Goal: Task Accomplishment & Management: Complete application form

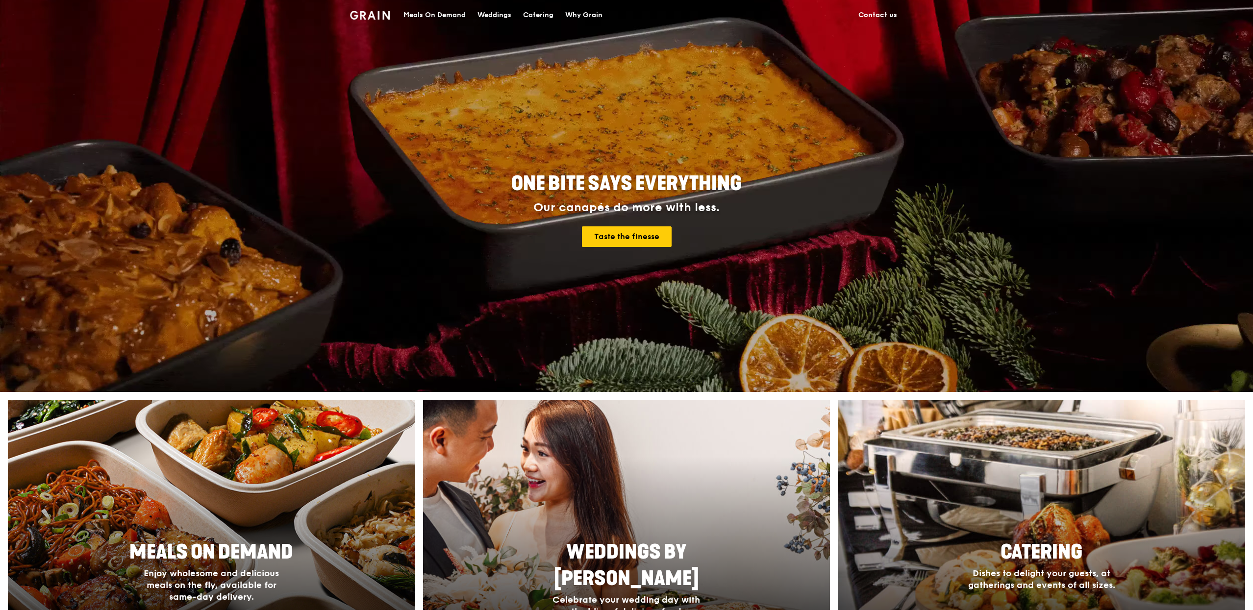
click at [440, 17] on div "Meals On Demand" at bounding box center [434, 14] width 62 height 29
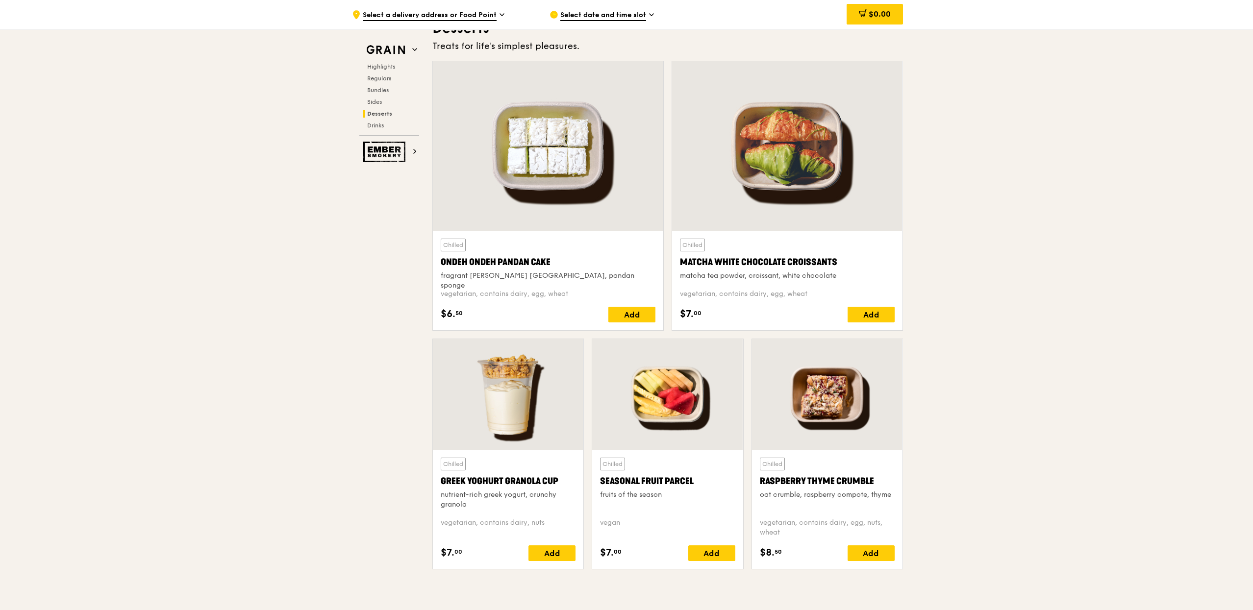
scroll to position [2857, 0]
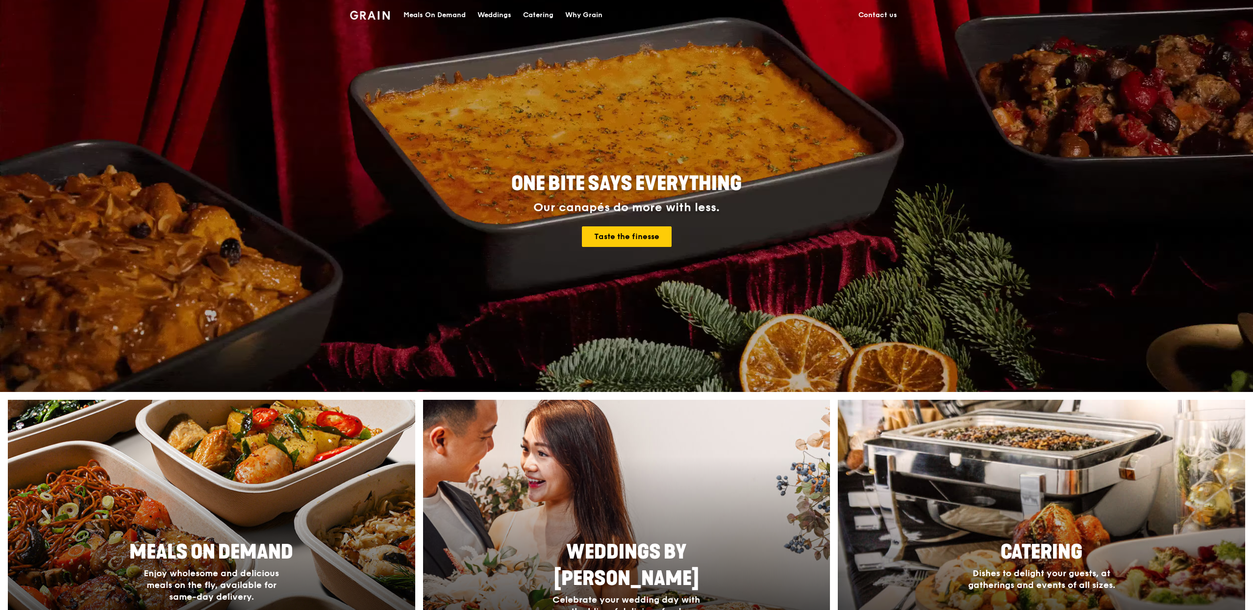
click at [443, 13] on div "Meals On Demand" at bounding box center [434, 14] width 62 height 29
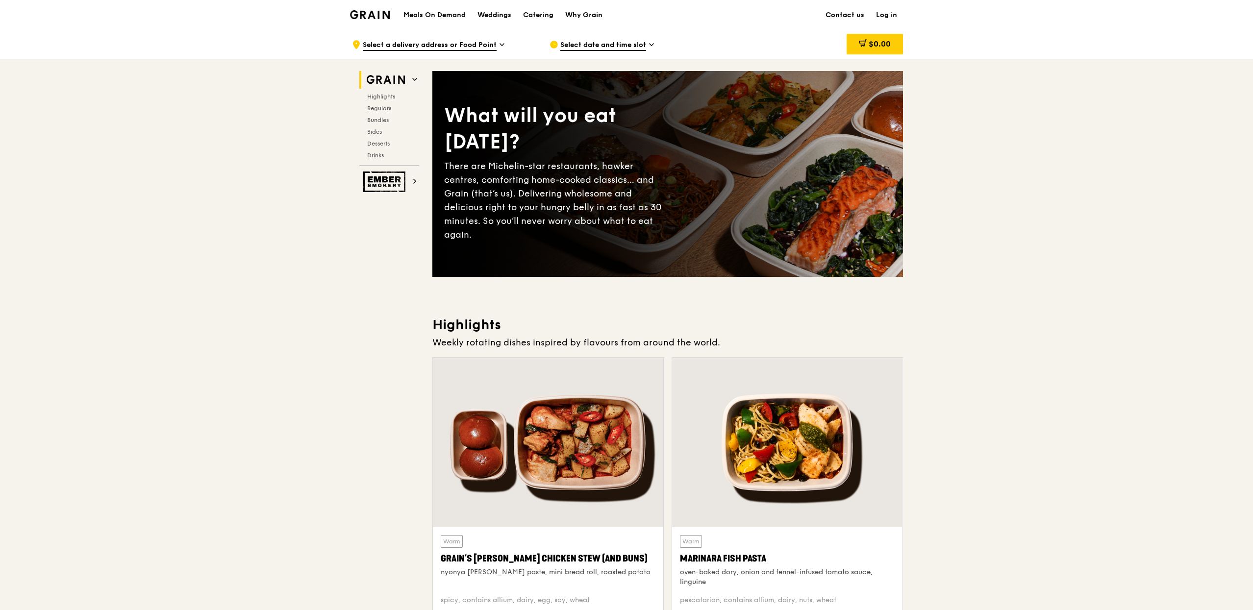
click at [899, 17] on link "Log in" at bounding box center [886, 14] width 33 height 29
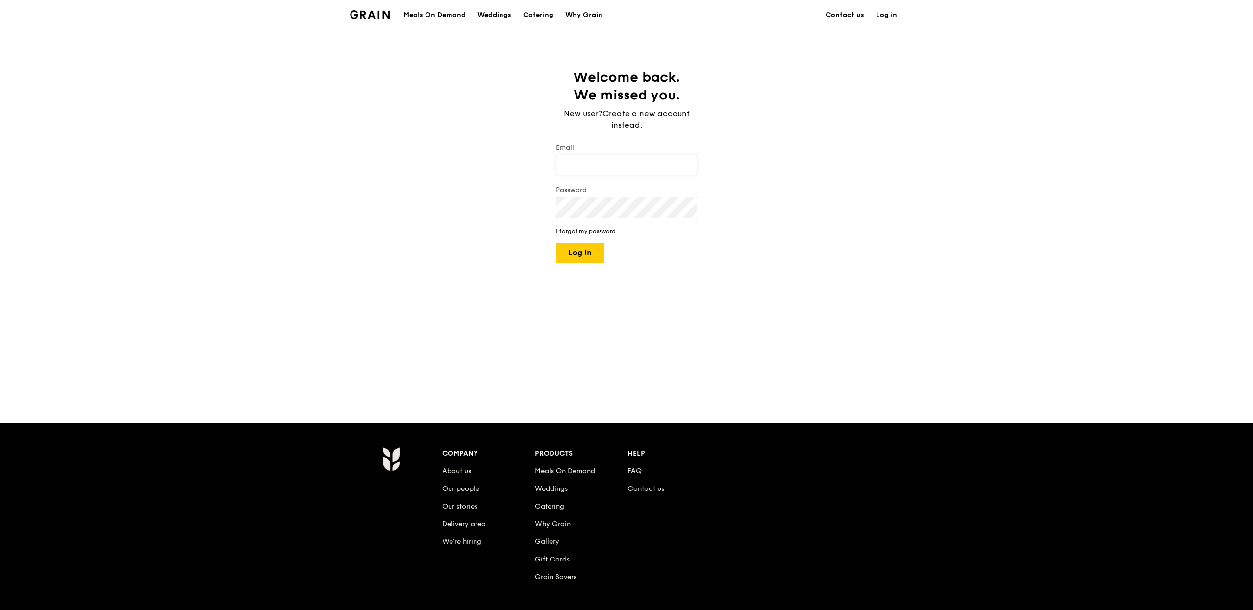
click at [614, 169] on input "Email" at bounding box center [626, 165] width 141 height 21
type input "[PERSON_NAME][EMAIL_ADDRESS][DOMAIN_NAME]"
click at [556, 243] on button "Log in" at bounding box center [580, 253] width 48 height 21
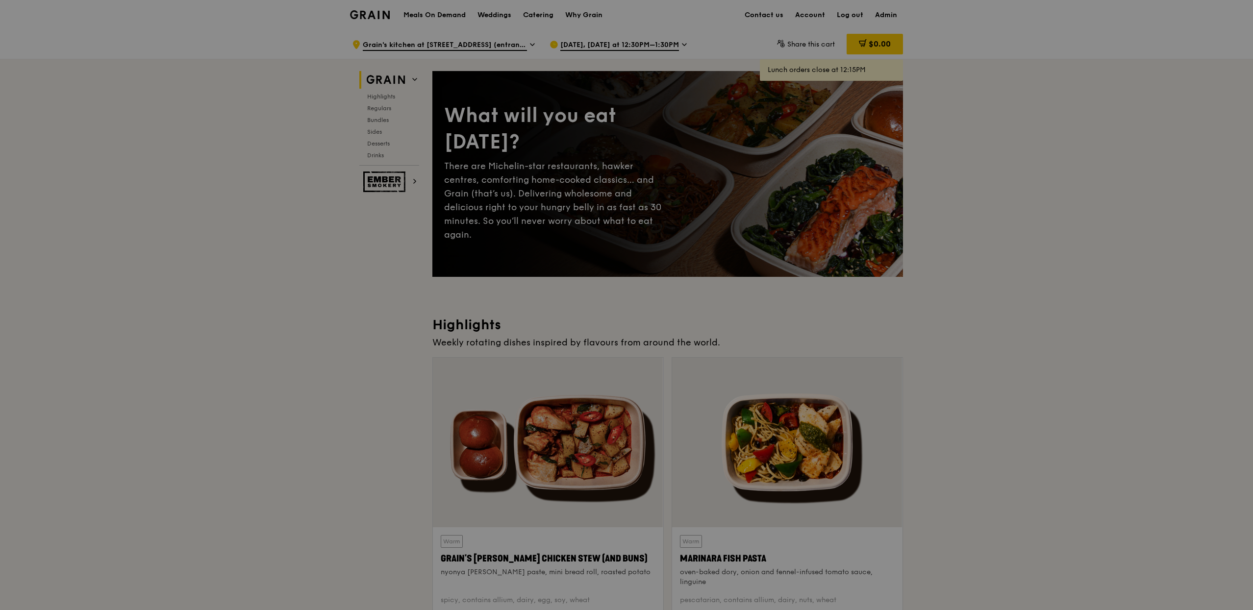
click at [889, 14] on div at bounding box center [626, 305] width 1253 height 610
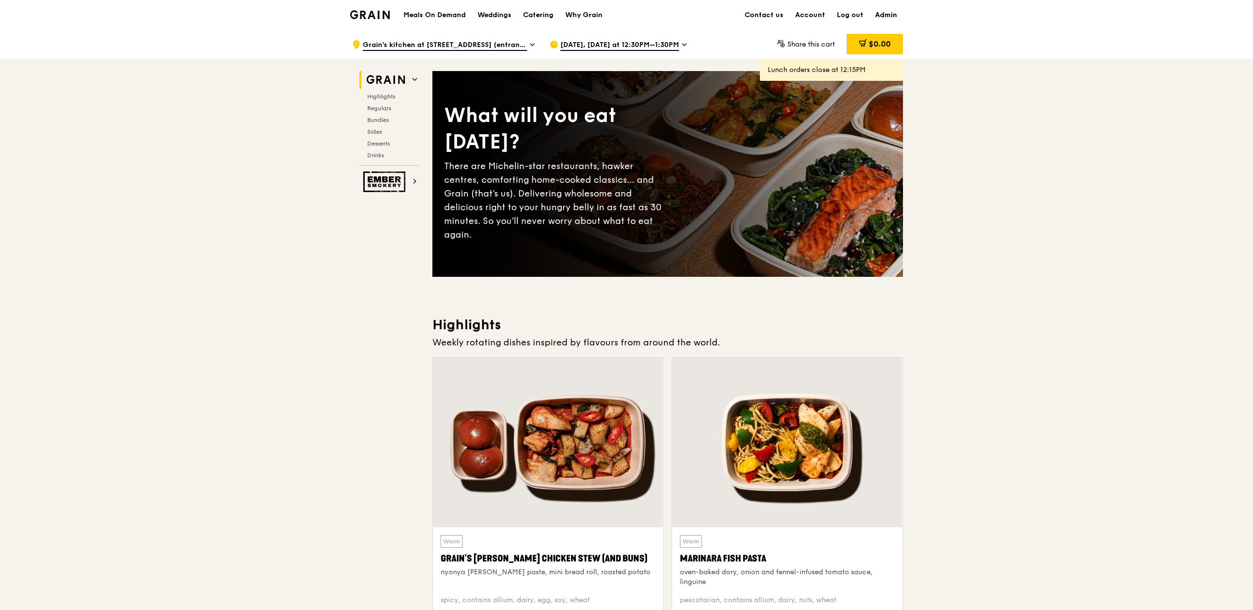
click at [882, 16] on link "Admin" at bounding box center [886, 14] width 34 height 29
select select "100"
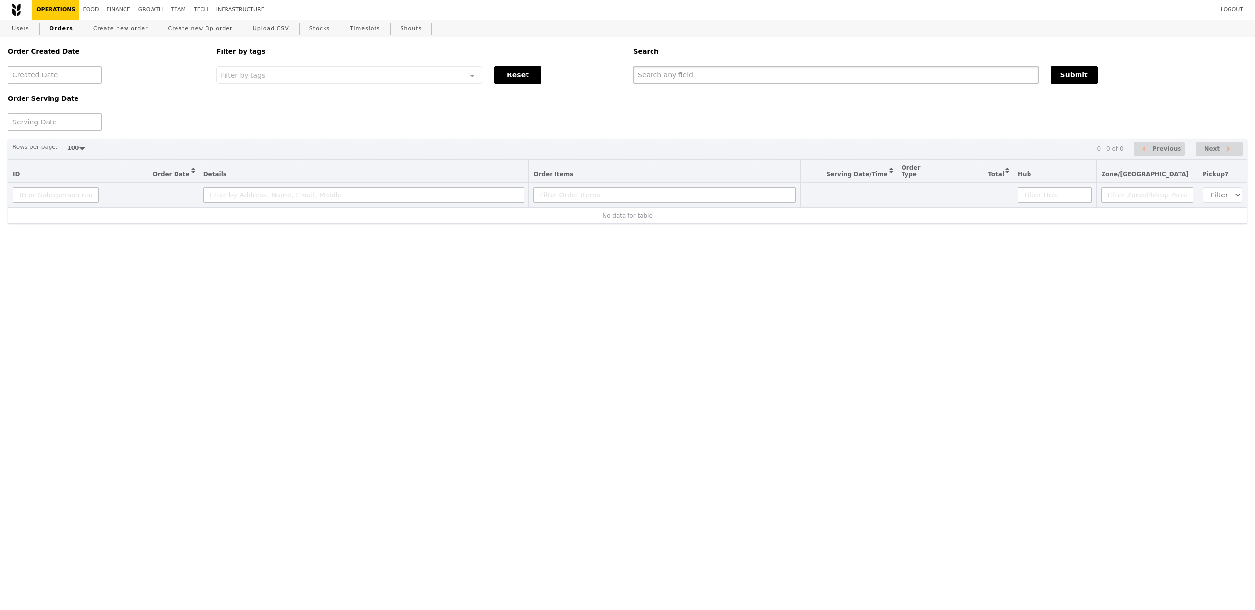
click at [668, 77] on input "text" at bounding box center [835, 75] width 405 height 18
paste input "[EMAIL_ADDRESS][DOMAIN_NAME]"
type input "[EMAIL_ADDRESS][DOMAIN_NAME]"
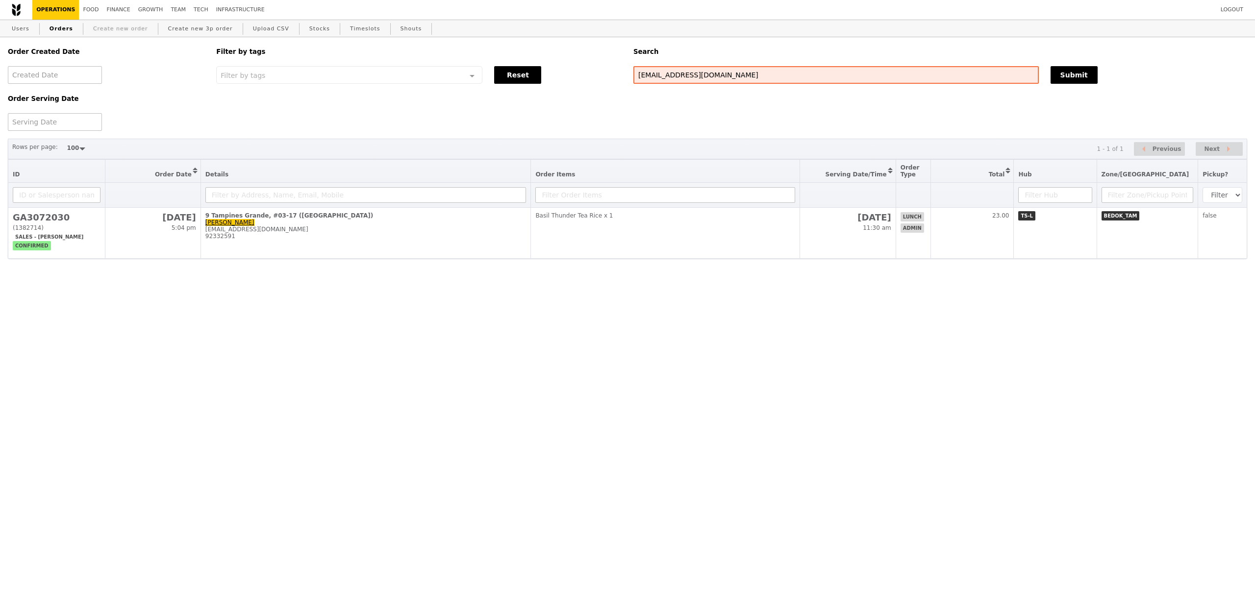
click at [134, 32] on link "Create new order" at bounding box center [120, 29] width 63 height 18
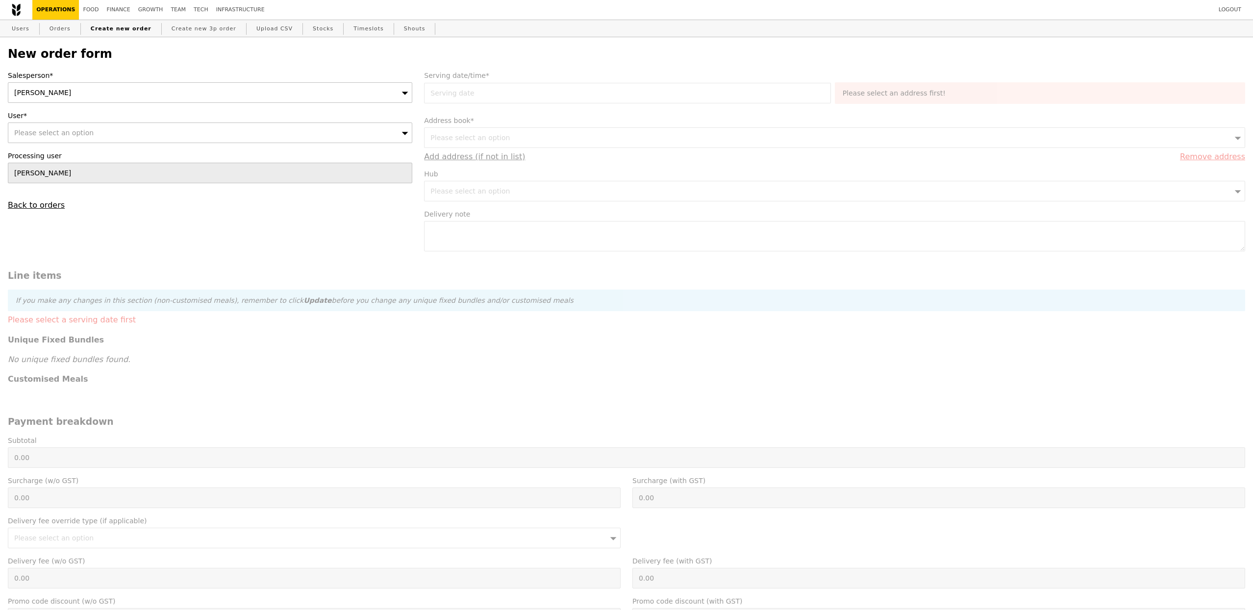
click at [205, 138] on div "Please select an option" at bounding box center [210, 133] width 404 height 21
type input "Confirm"
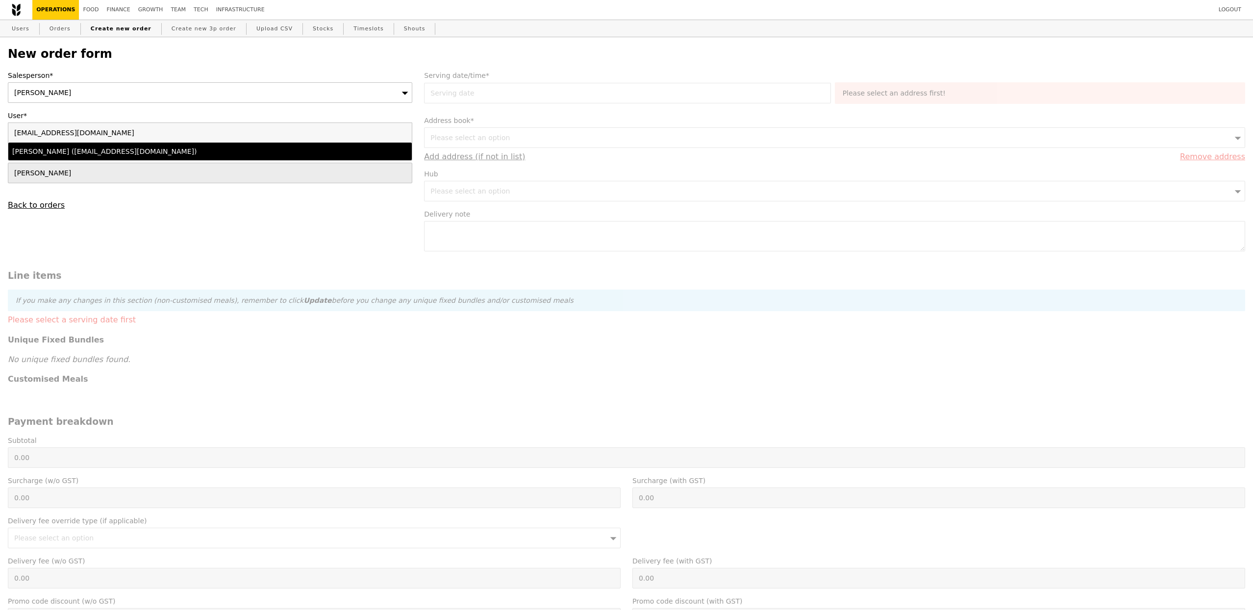
type input "[EMAIL_ADDRESS][DOMAIN_NAME]"
click at [218, 153] on div "[PERSON_NAME] ([EMAIL_ADDRESS][DOMAIN_NAME])" at bounding box center [160, 152] width 297 height 10
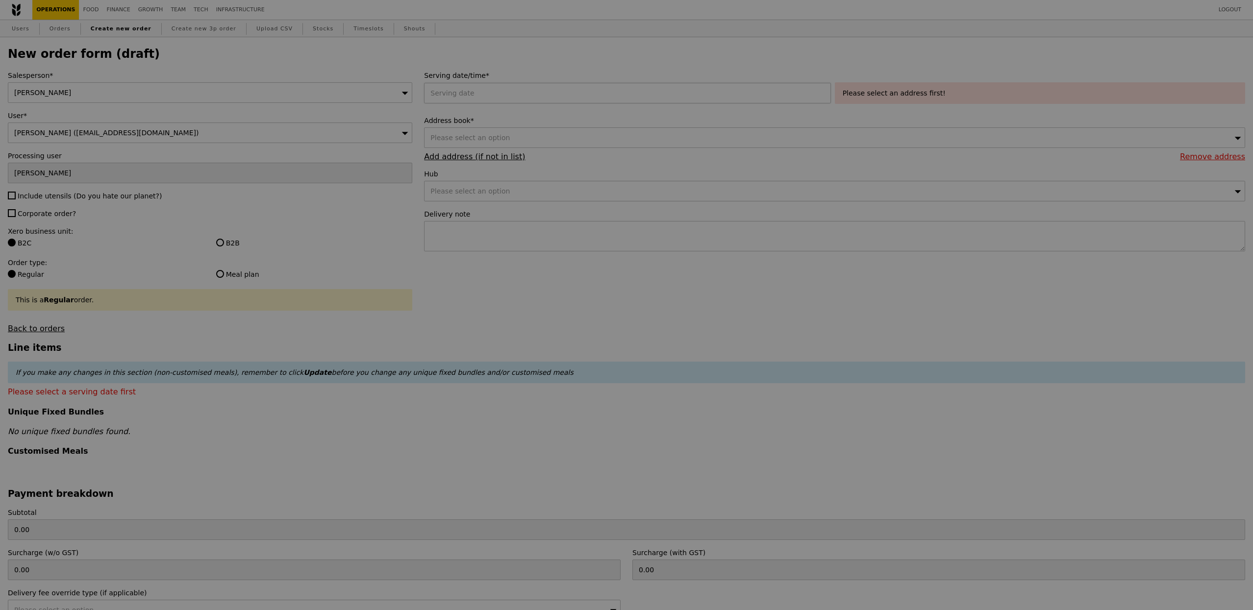
type input "Confirm"
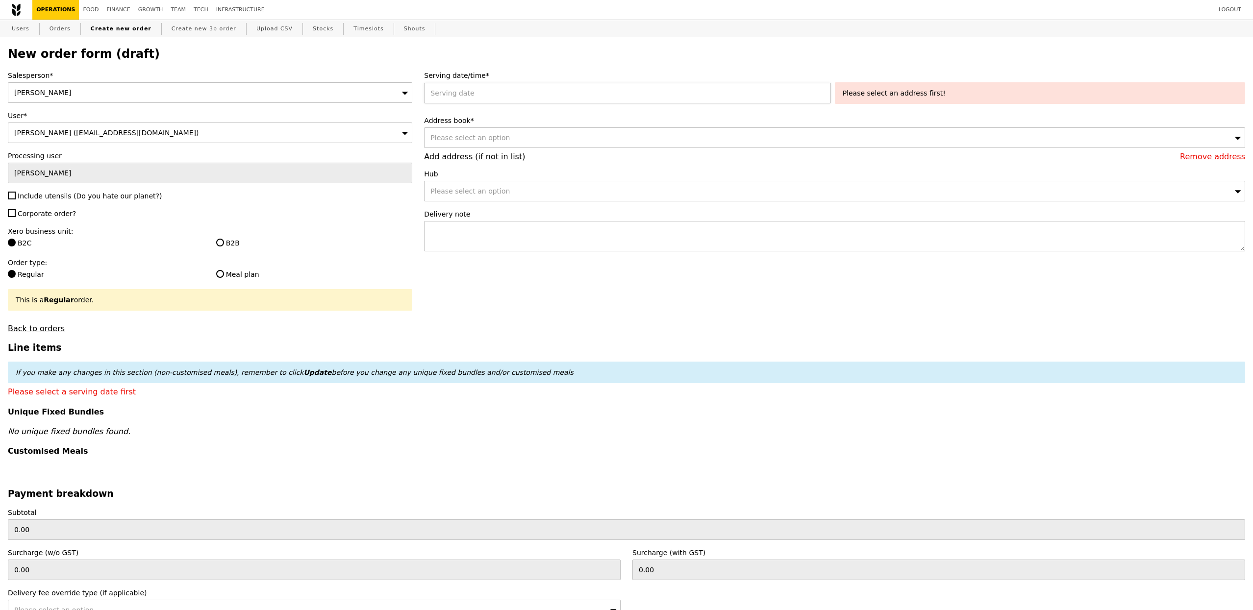
click at [468, 86] on div at bounding box center [629, 93] width 410 height 21
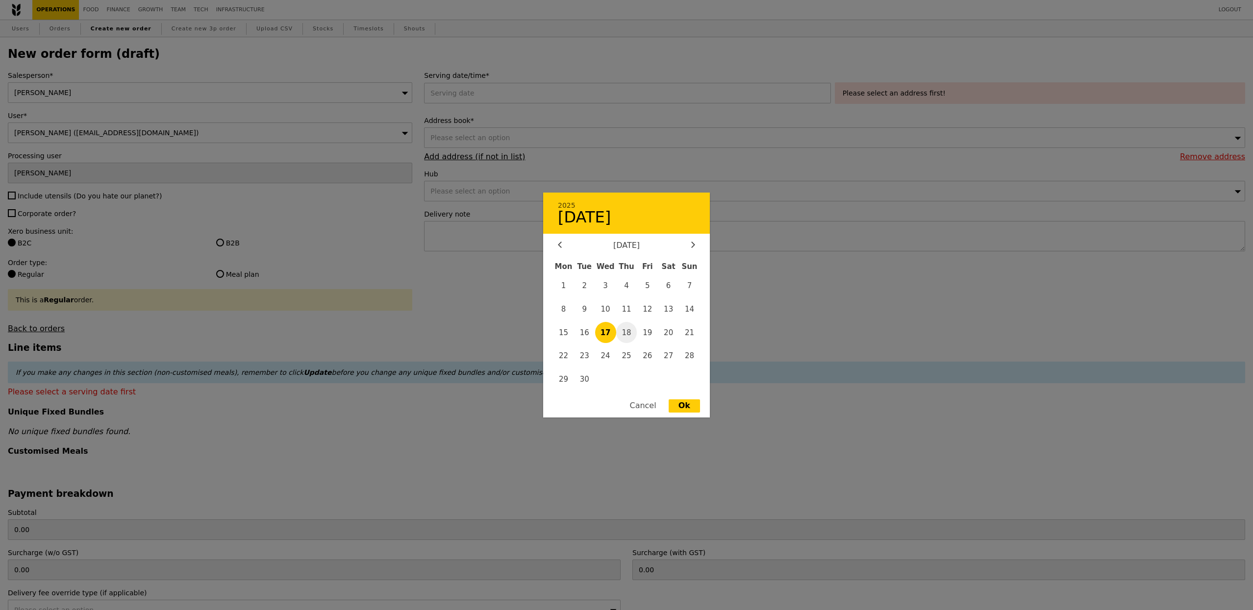
click at [622, 327] on span "18" at bounding box center [626, 332] width 21 height 21
type input "[DATE]"
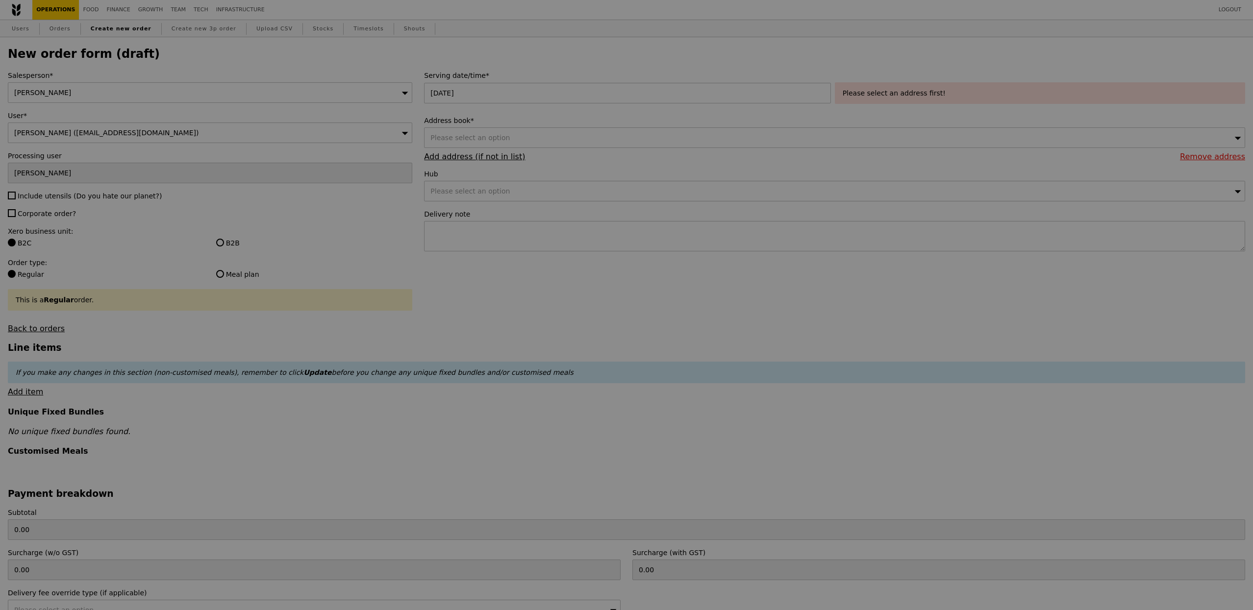
click at [545, 145] on div at bounding box center [626, 305] width 1253 height 610
type input "Confirm"
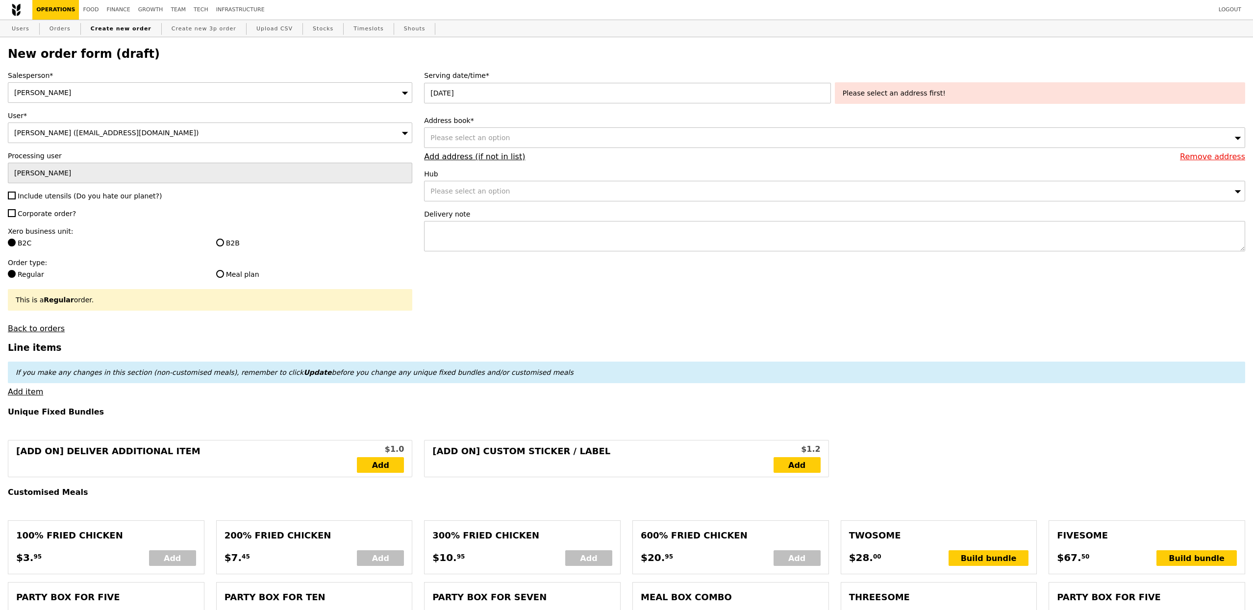
click at [867, 94] on div "Please select an address first!" at bounding box center [1040, 93] width 395 height 10
click at [599, 130] on div "Please select an option" at bounding box center [834, 137] width 821 height 21
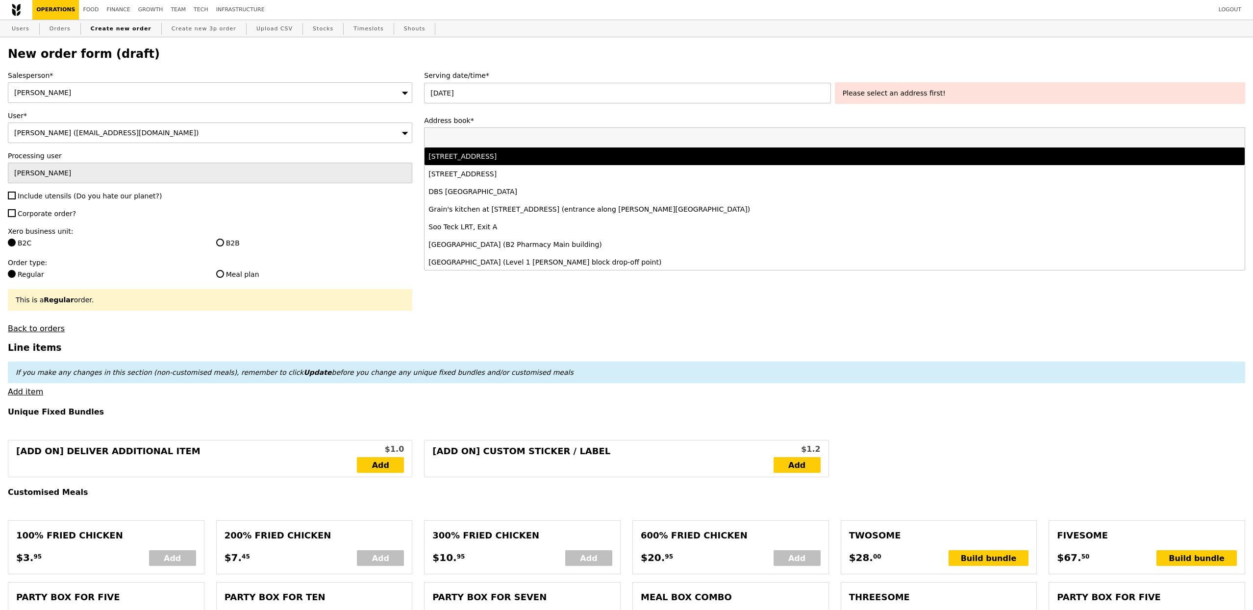
click at [488, 122] on label "Address book*" at bounding box center [834, 121] width 821 height 10
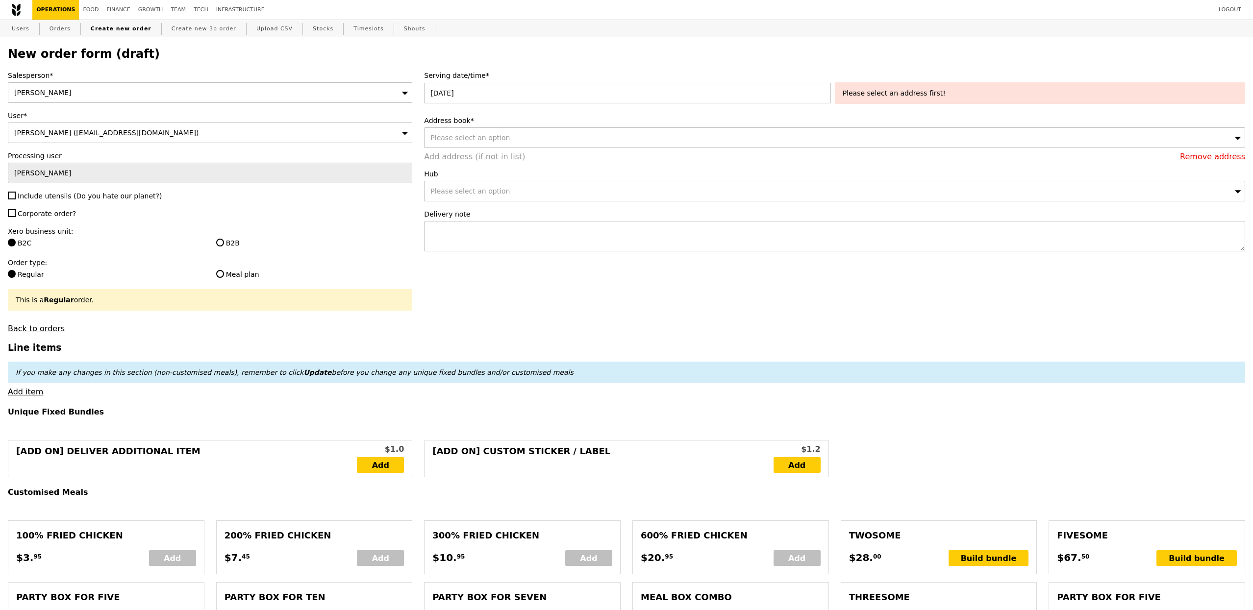
click at [480, 154] on link "Add address (if not in list)" at bounding box center [474, 156] width 101 height 9
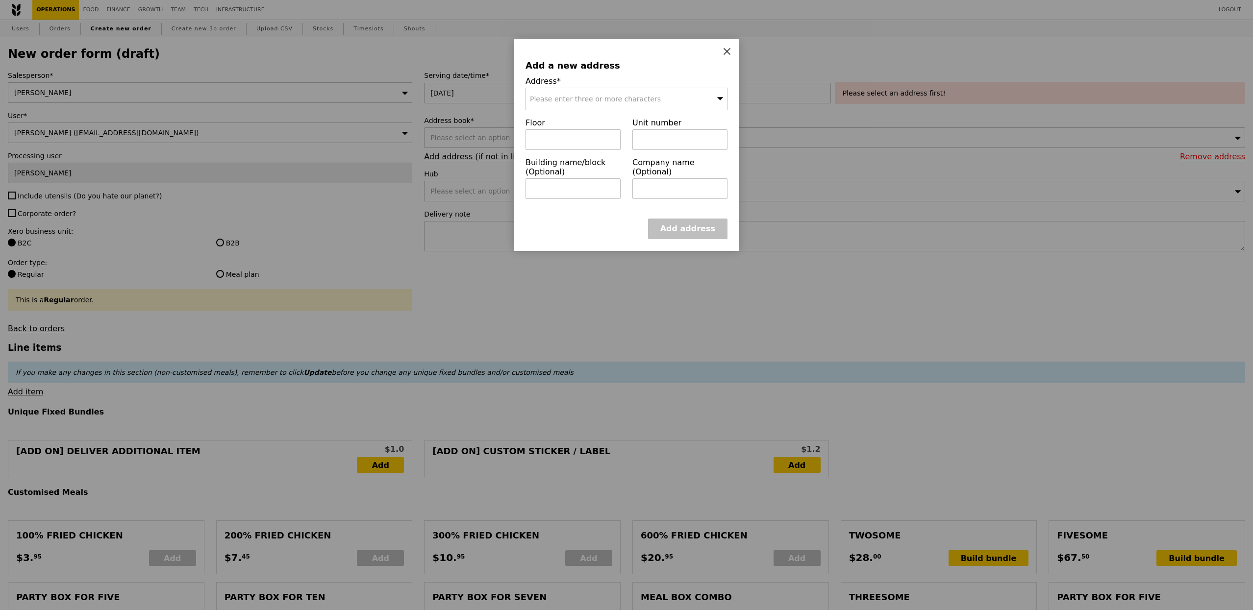
click at [582, 103] on div "Please enter three or more characters" at bounding box center [626, 99] width 202 height 23
type input "10 [PERSON_NAME]"
click at [583, 117] on div "10 Collyer Quay" at bounding box center [602, 119] width 145 height 10
click at [590, 140] on input "text" at bounding box center [572, 139] width 95 height 21
type input "33"
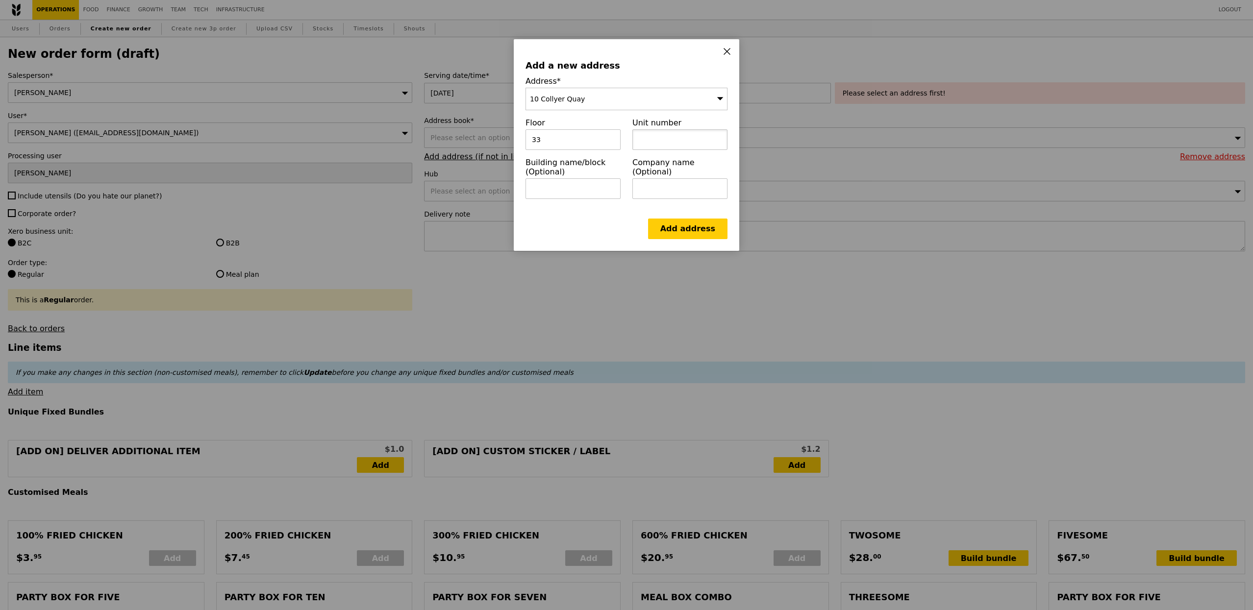
click at [701, 133] on input "text" at bounding box center [679, 139] width 95 height 21
type input "00"
click at [661, 178] on input "text" at bounding box center [679, 188] width 95 height 21
type input "BNP Paribas"
click at [588, 190] on input "text" at bounding box center [572, 188] width 95 height 21
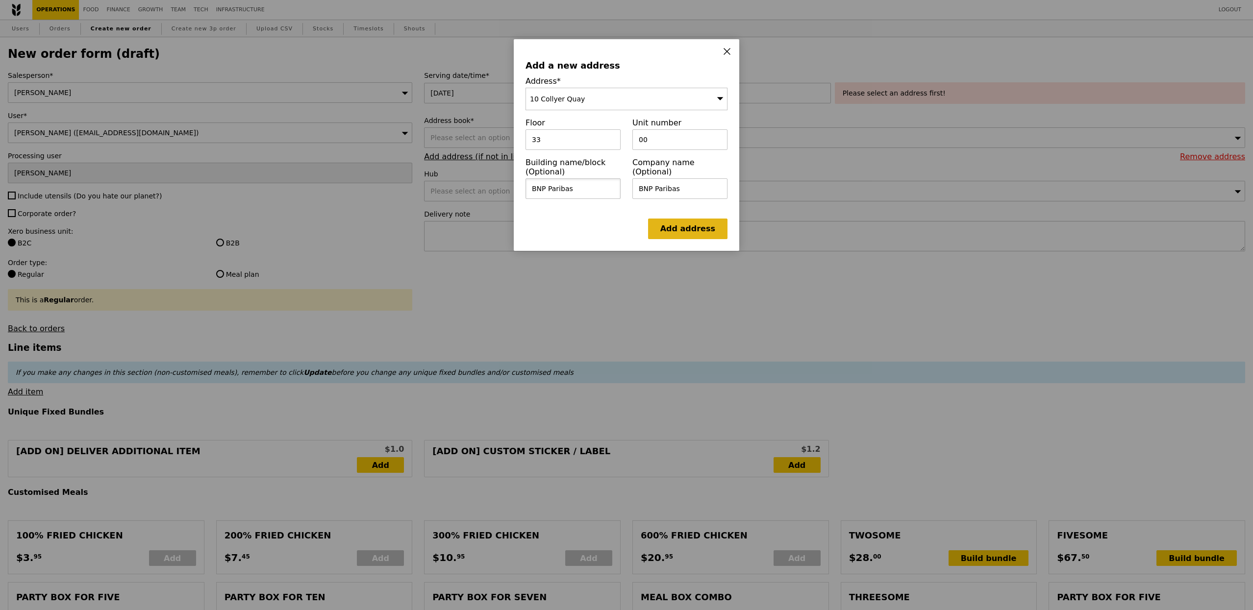
type input "BNP Paribas"
click at [681, 239] on link "Add address" at bounding box center [687, 229] width 79 height 21
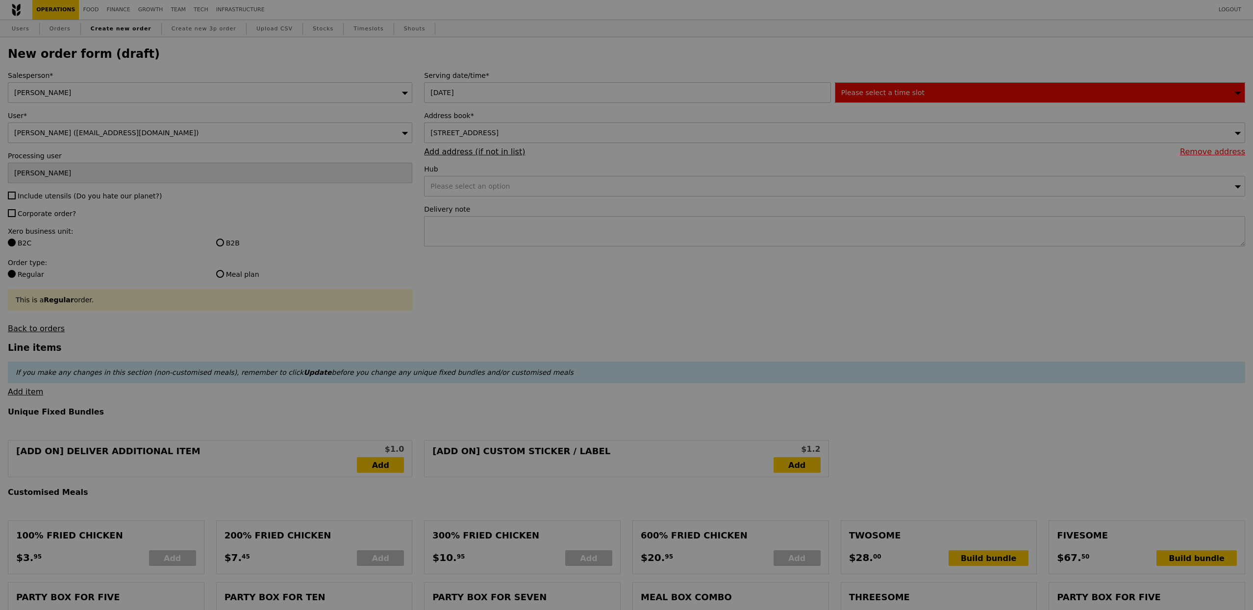
type input "Confirm"
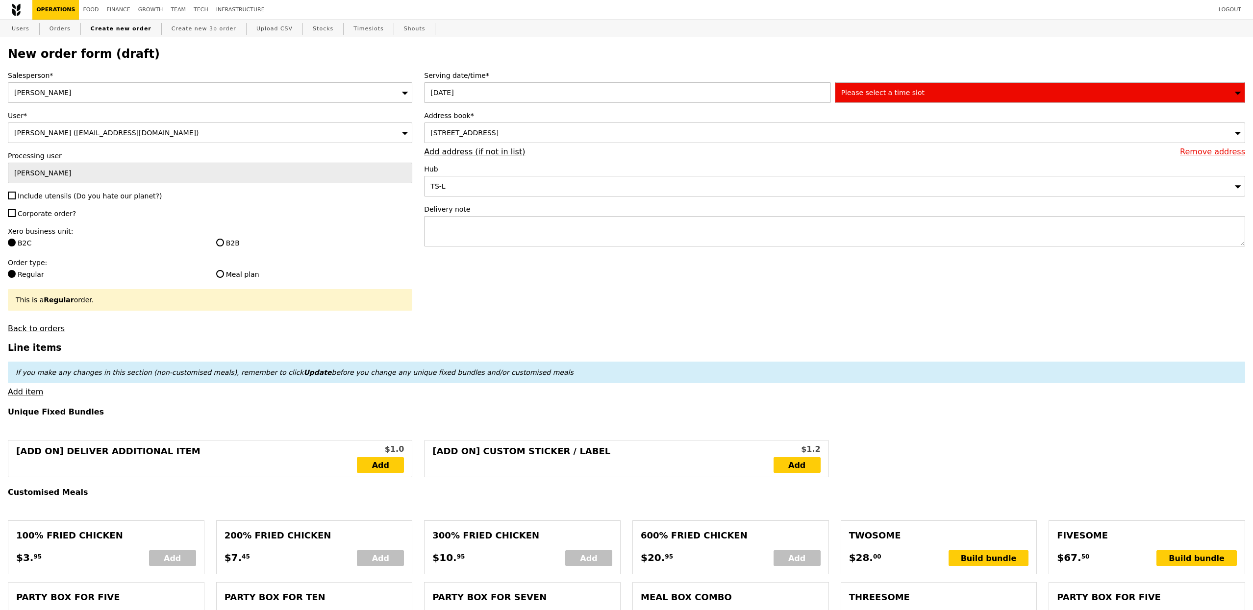
click at [100, 202] on div "Salesperson* [PERSON_NAME] User* [PERSON_NAME] ([EMAIL_ADDRESS][DOMAIN_NAME]) P…" at bounding box center [210, 202] width 416 height 263
click at [52, 213] on span "Corporate order?" at bounding box center [47, 214] width 58 height 8
click at [16, 213] on input "Corporate order?" at bounding box center [12, 213] width 8 height 8
checkbox input "true"
click at [67, 195] on span "Include utensils (Do you hate our planet?)" at bounding box center [90, 196] width 144 height 8
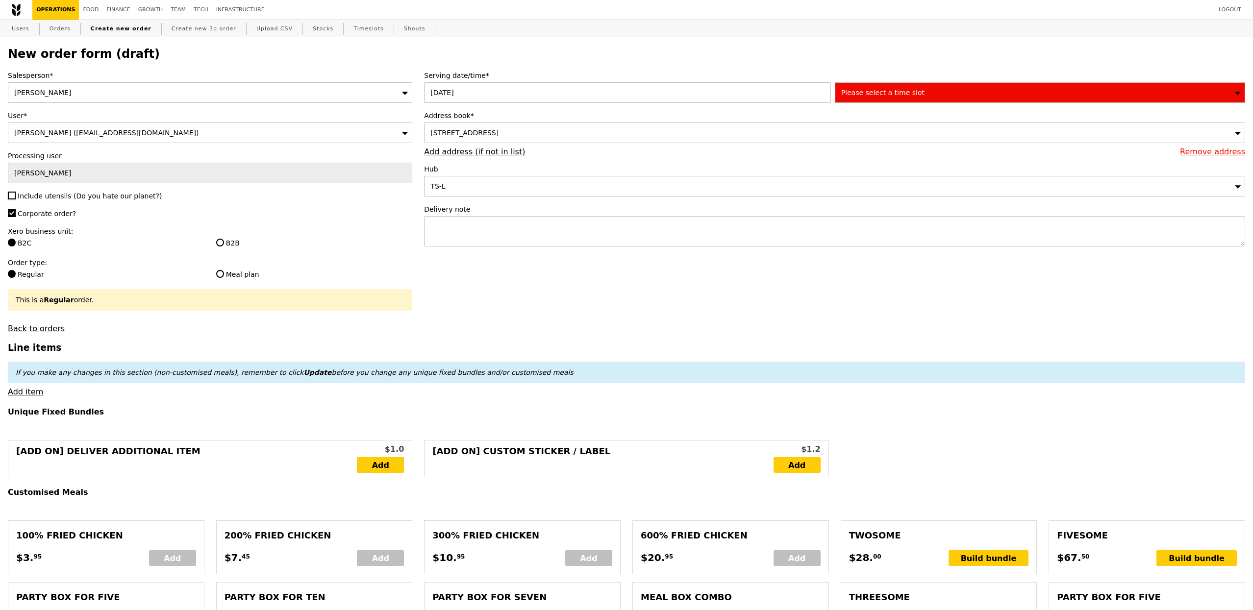
click at [16, 195] on input "Include utensils (Do you hate our planet?)" at bounding box center [12, 196] width 8 height 8
checkbox input "true"
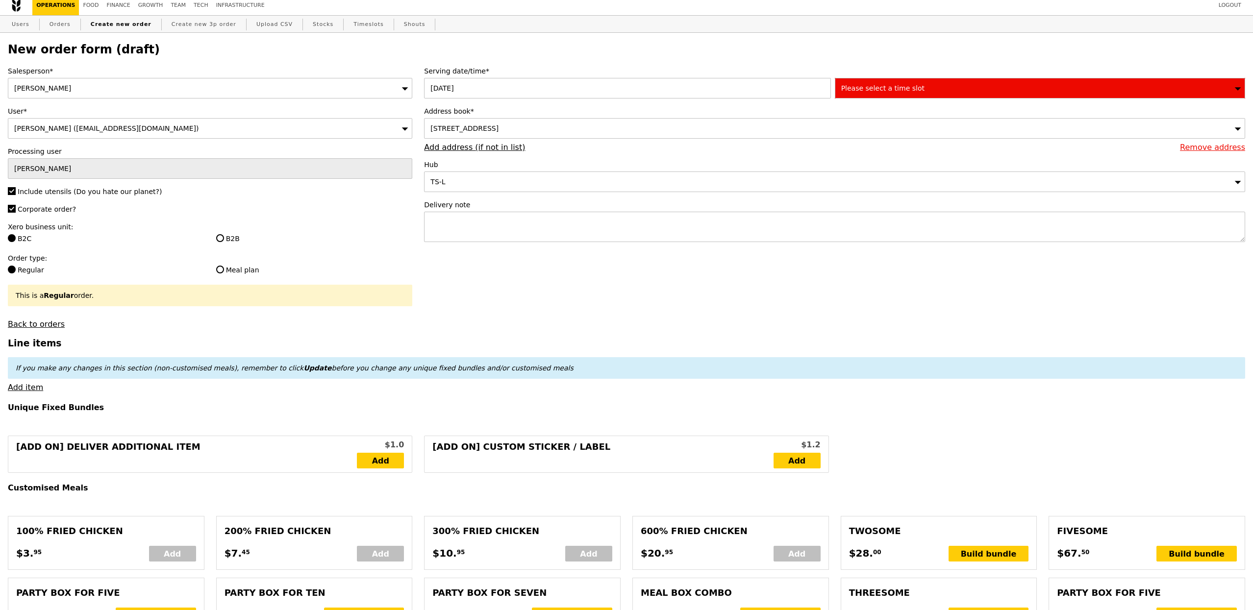
click at [887, 87] on span "Please select a time slot" at bounding box center [882, 88] width 83 height 8
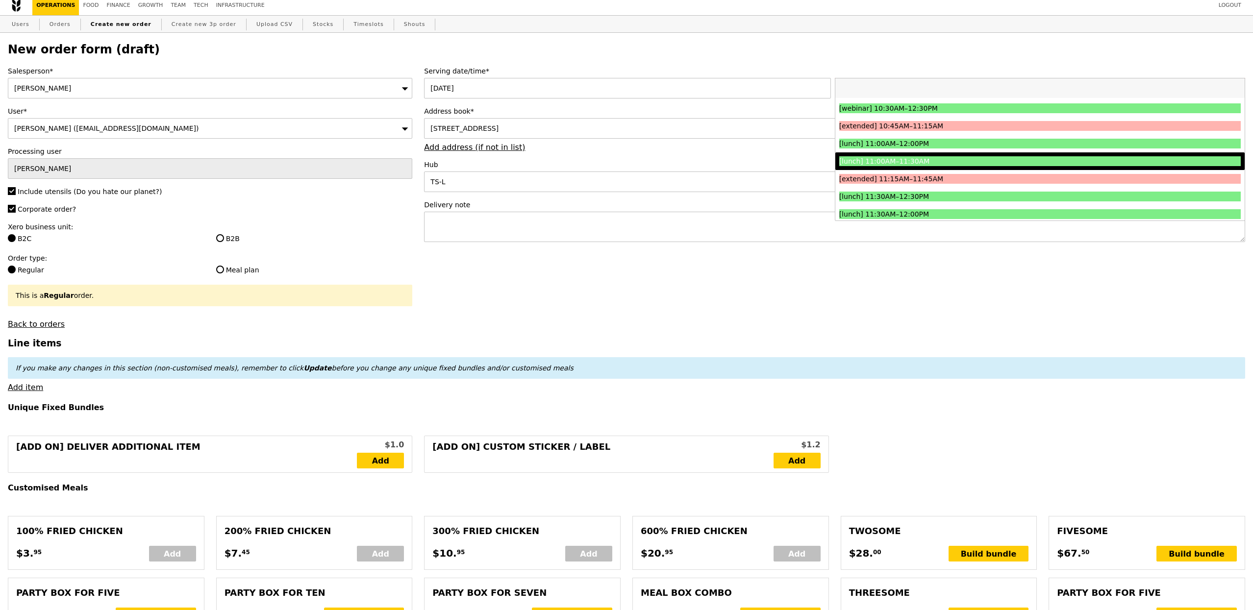
scroll to position [283, 0]
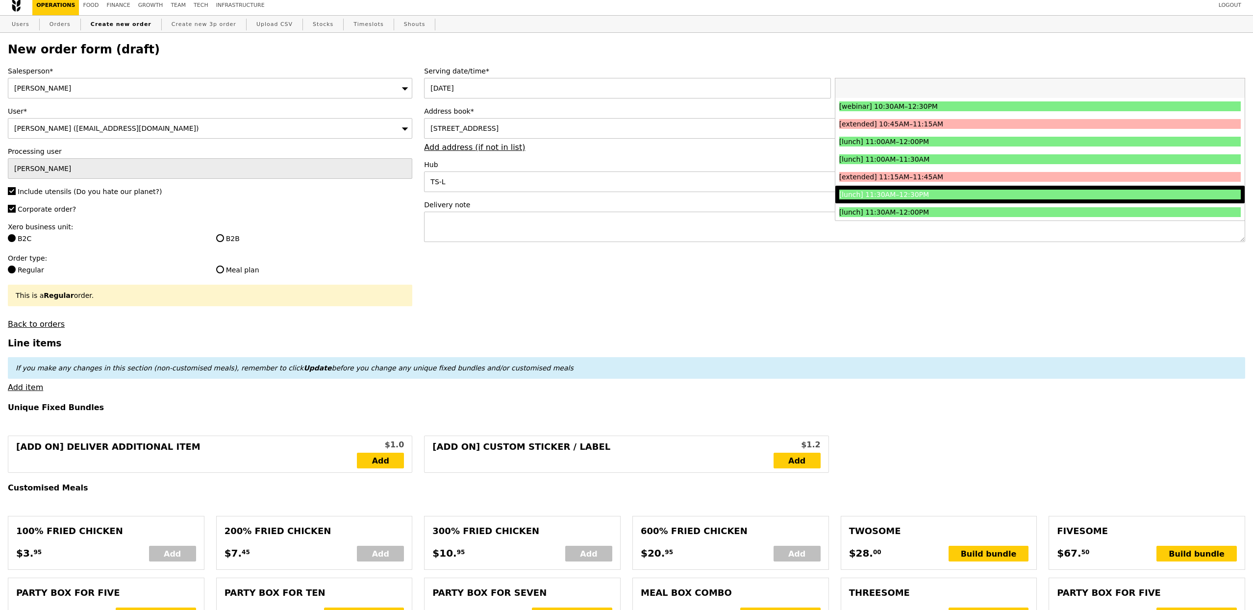
click at [931, 198] on div "[lunch] 11:30AM–12:30PM" at bounding box center [989, 195] width 301 height 10
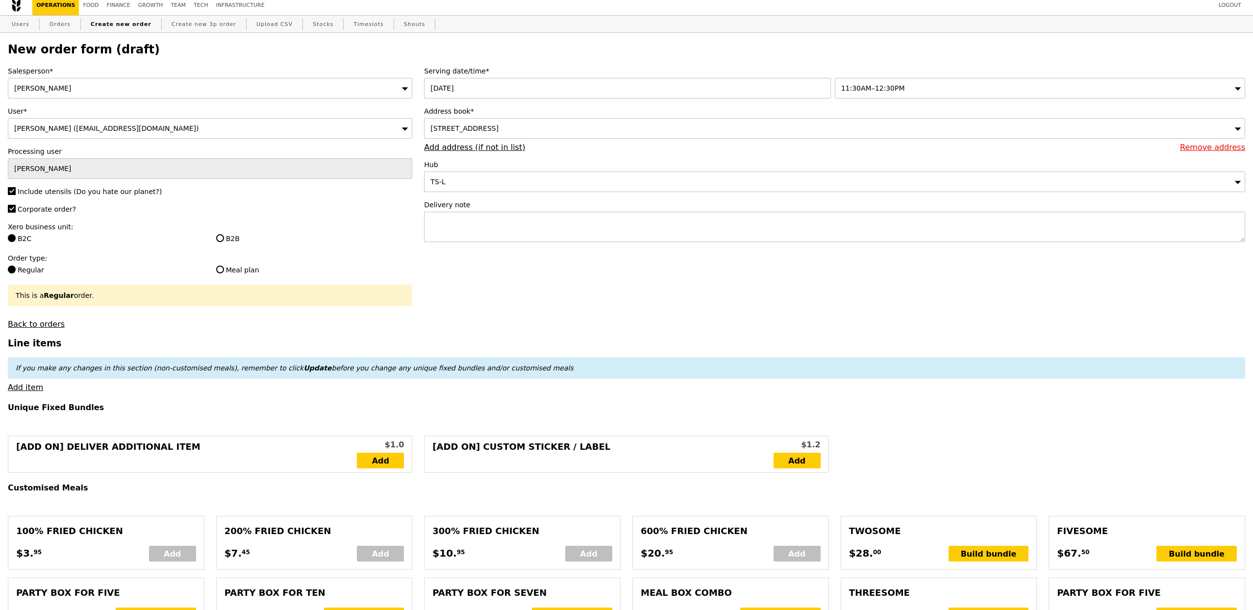
type input "Confirm"
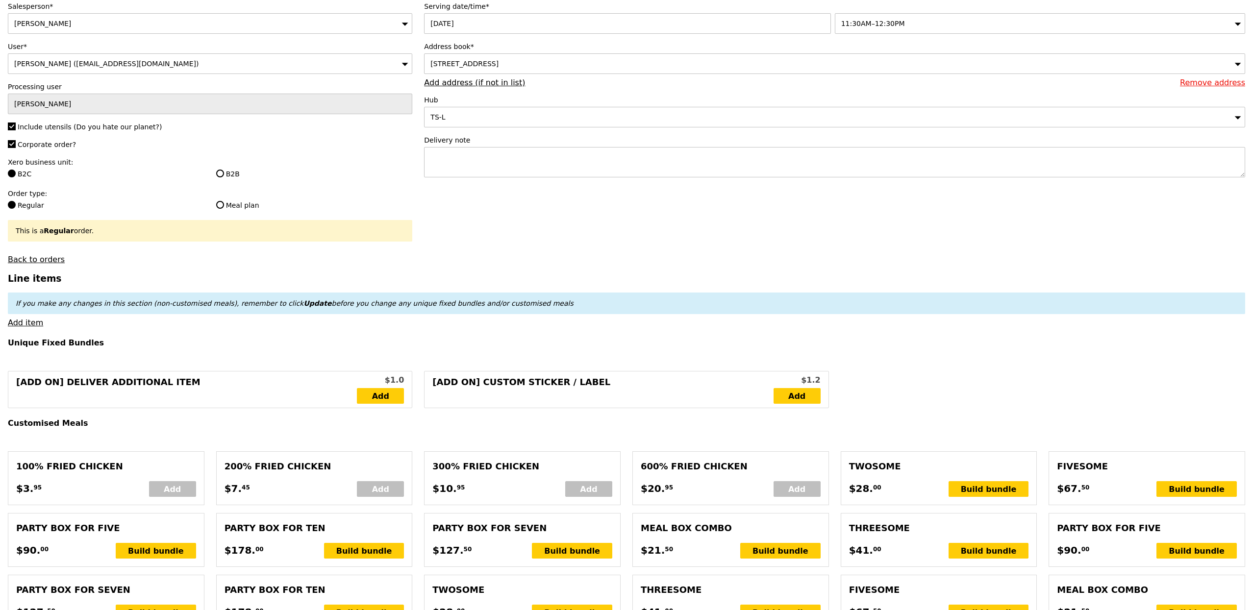
scroll to position [90, 0]
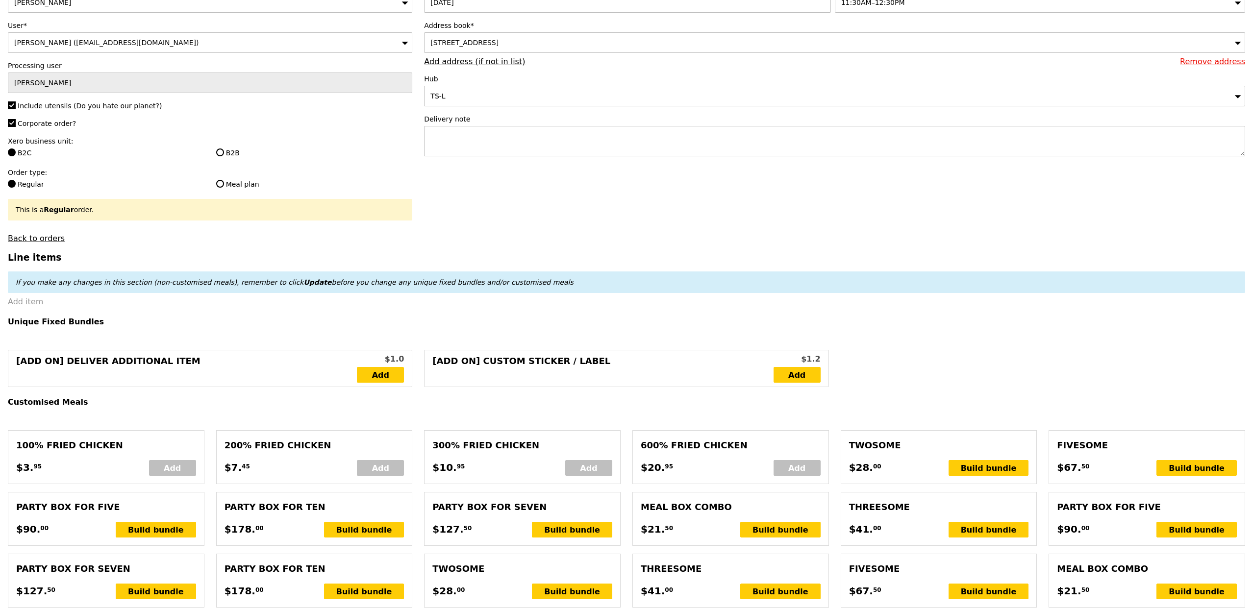
click at [21, 306] on link "Add item" at bounding box center [25, 301] width 35 height 9
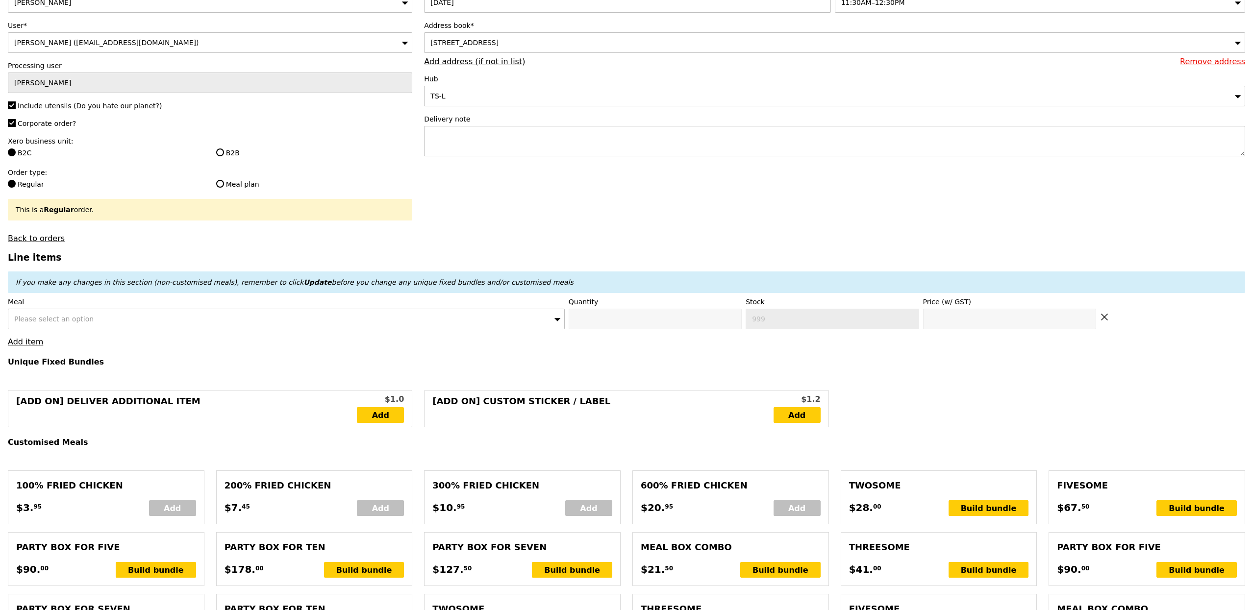
click at [157, 321] on div "Please select an option" at bounding box center [286, 319] width 557 height 21
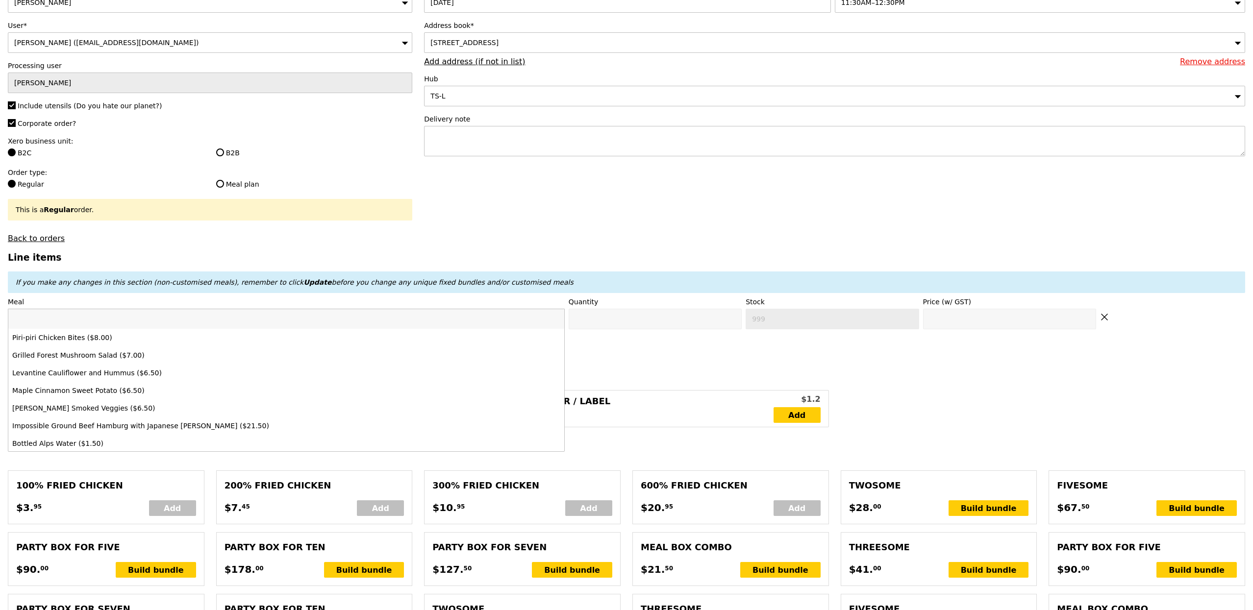
type input "a"
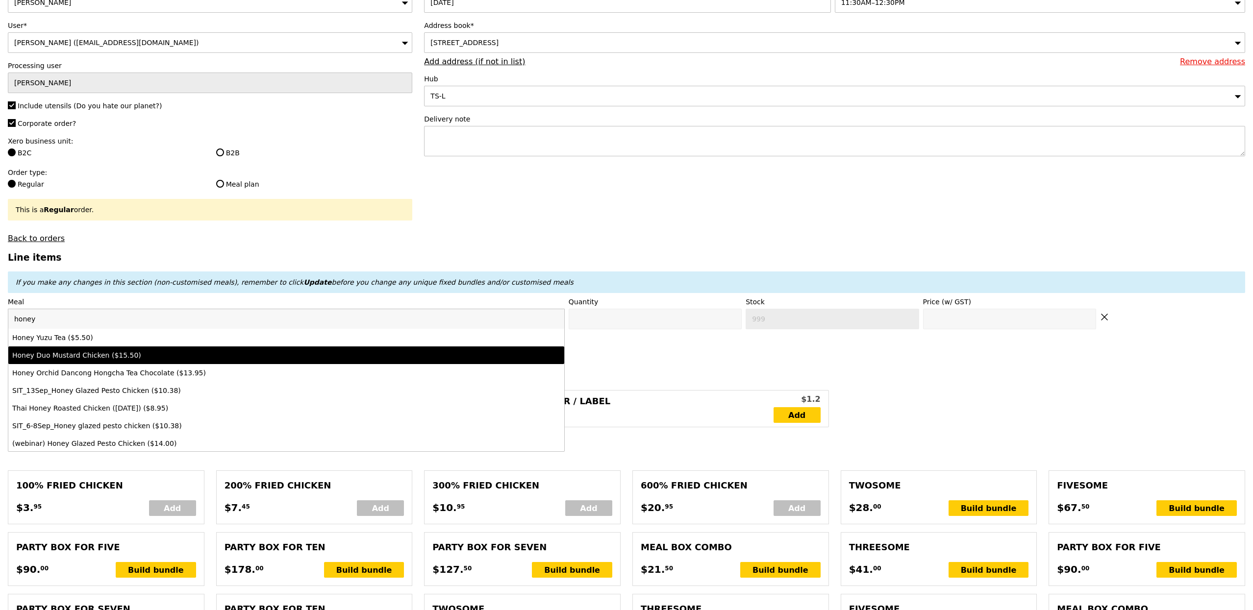
type input "honey"
click at [197, 357] on div "Honey Duo Mustard Chicken ($15.50)" at bounding box center [217, 355] width 411 height 10
type input "Confirm anyway"
type input "0"
type input "466"
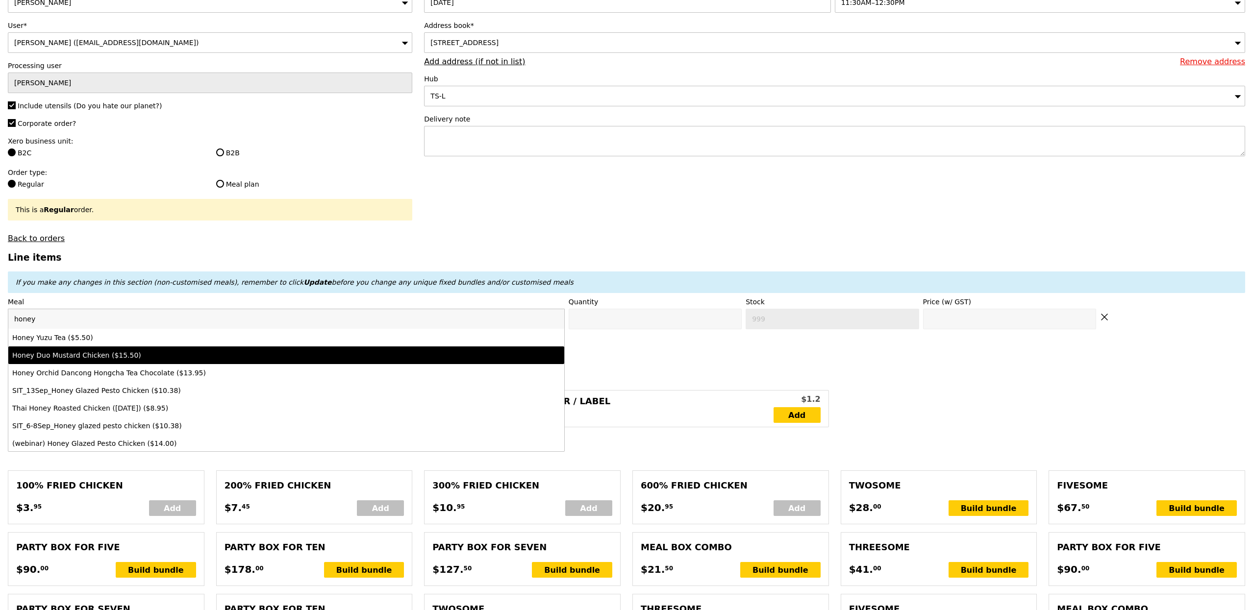
type input "15.5"
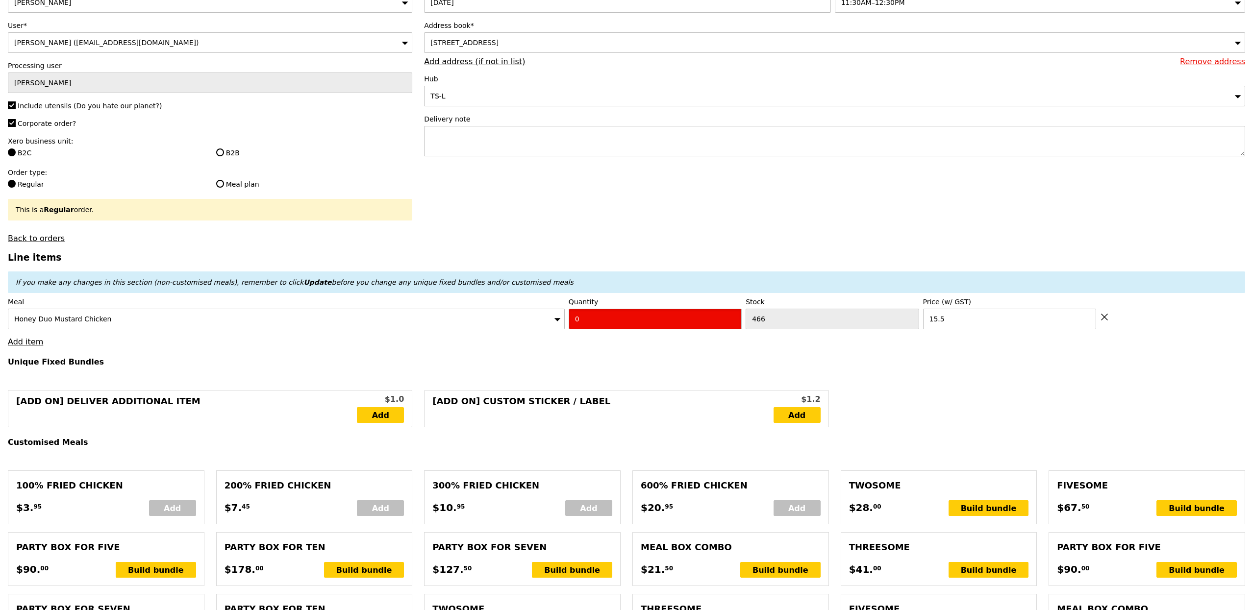
click at [610, 319] on input "0" at bounding box center [655, 319] width 173 height 21
type input "Confirm"
type input "1"
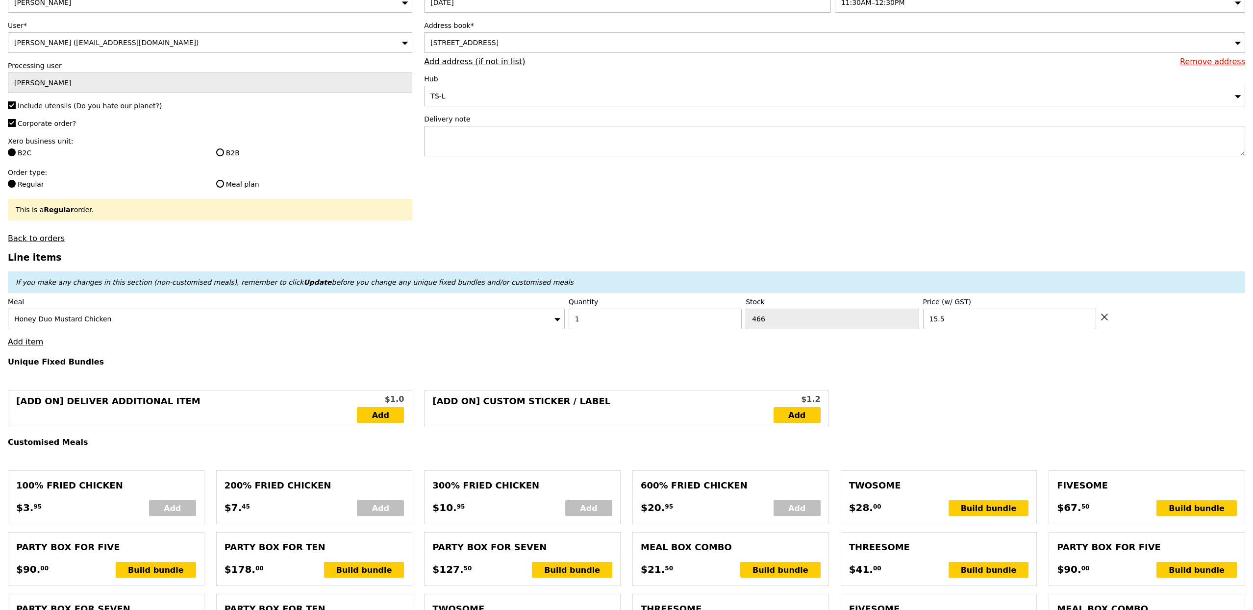
type input "Loading..."
click at [34, 344] on link "Add item" at bounding box center [25, 341] width 35 height 9
type input "15.50"
type input "9.40"
type input "10.25"
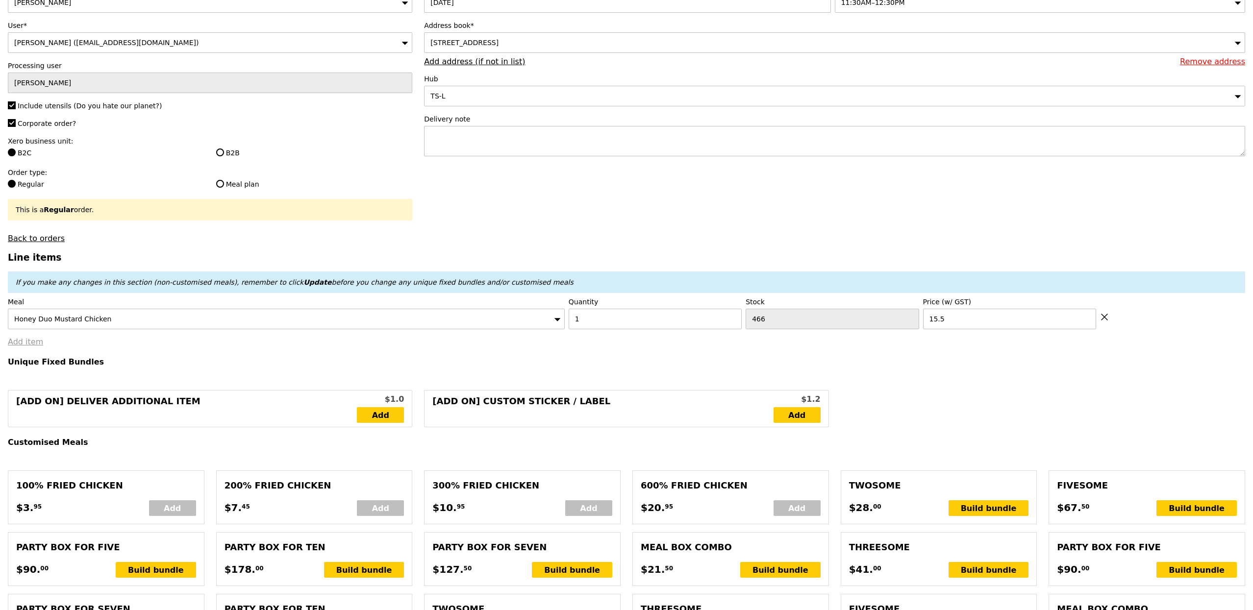
type input "25.75"
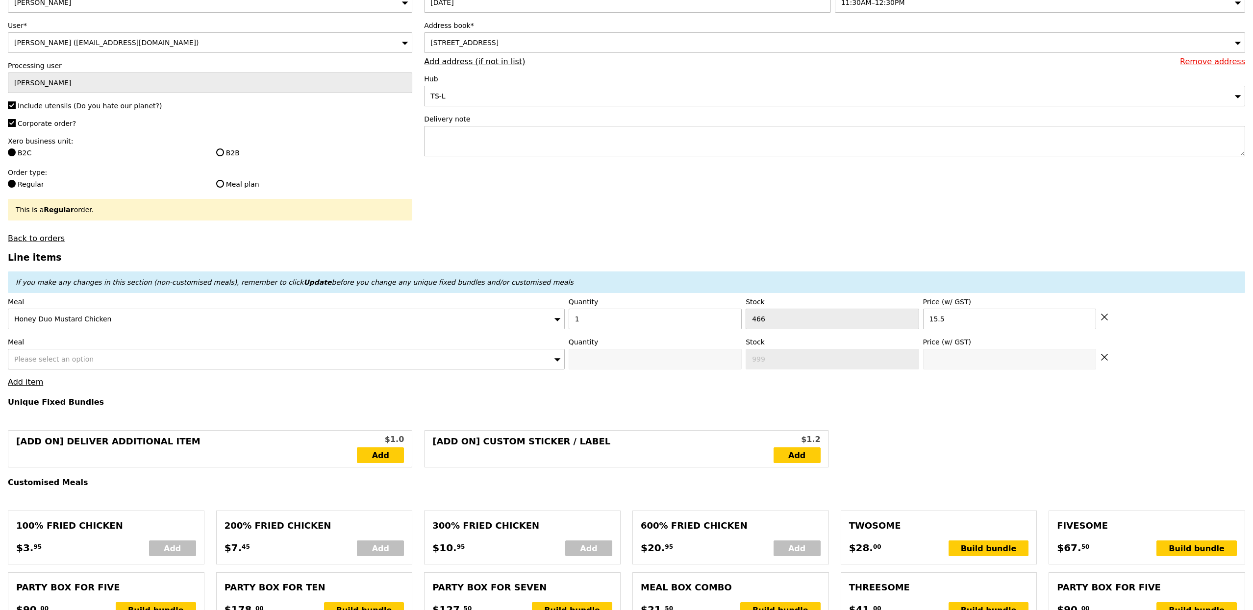
type input "Confirm"
click at [114, 361] on div "Please select an option" at bounding box center [286, 359] width 557 height 21
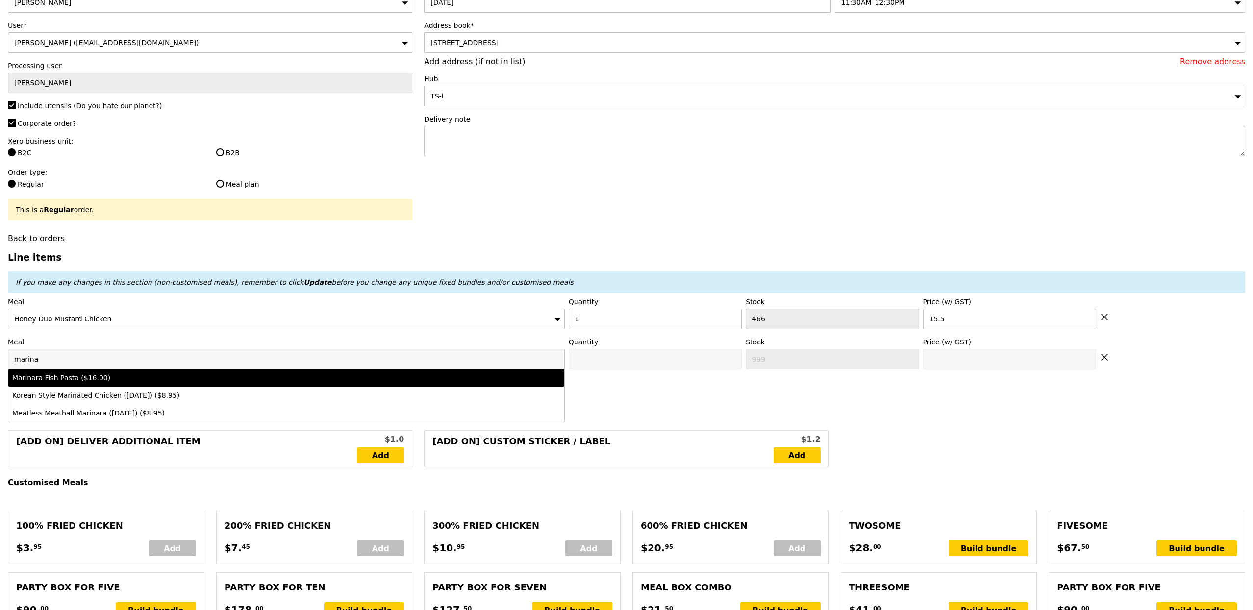
type input "marina"
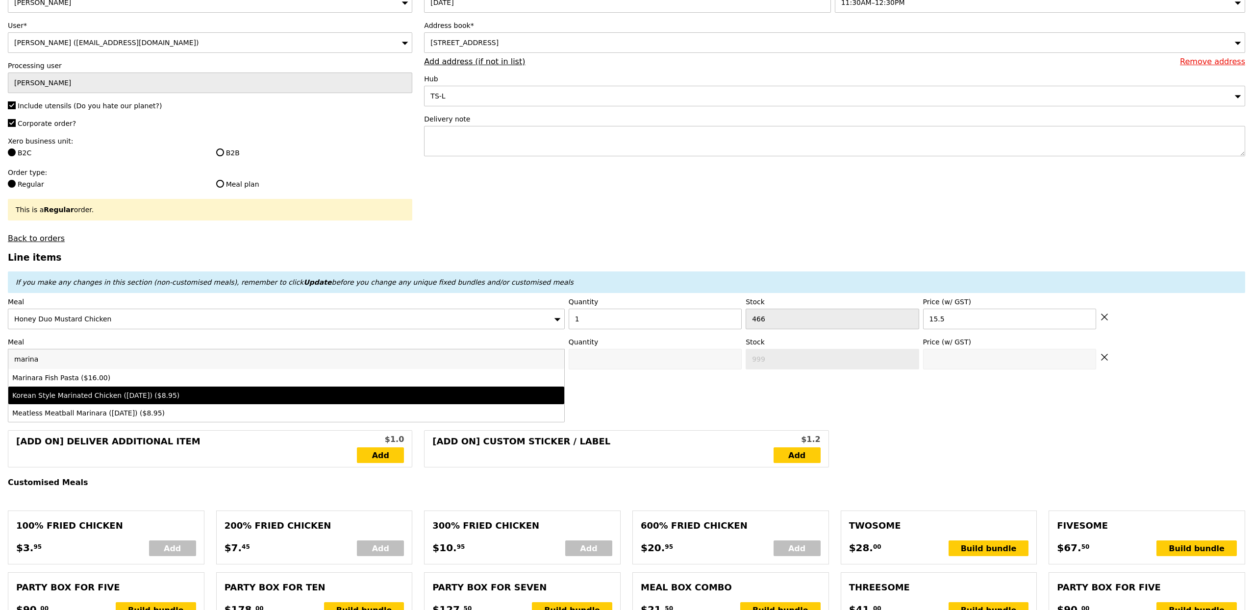
click at [148, 390] on li "Korean Style Marinated Chicken ([DATE]) ($8.95)" at bounding box center [286, 396] width 556 height 18
type input "Confirm anyway"
type input "0"
type input "8.95"
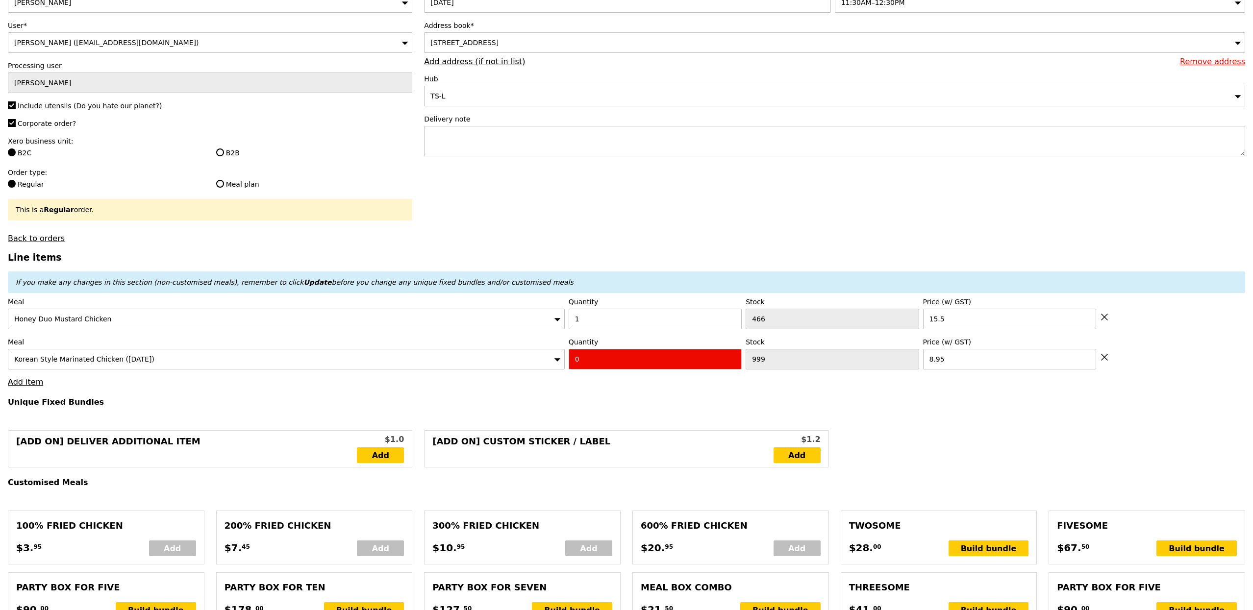
click at [155, 370] on div "Korean Style Marinated Chicken ([DATE])" at bounding box center [286, 359] width 557 height 21
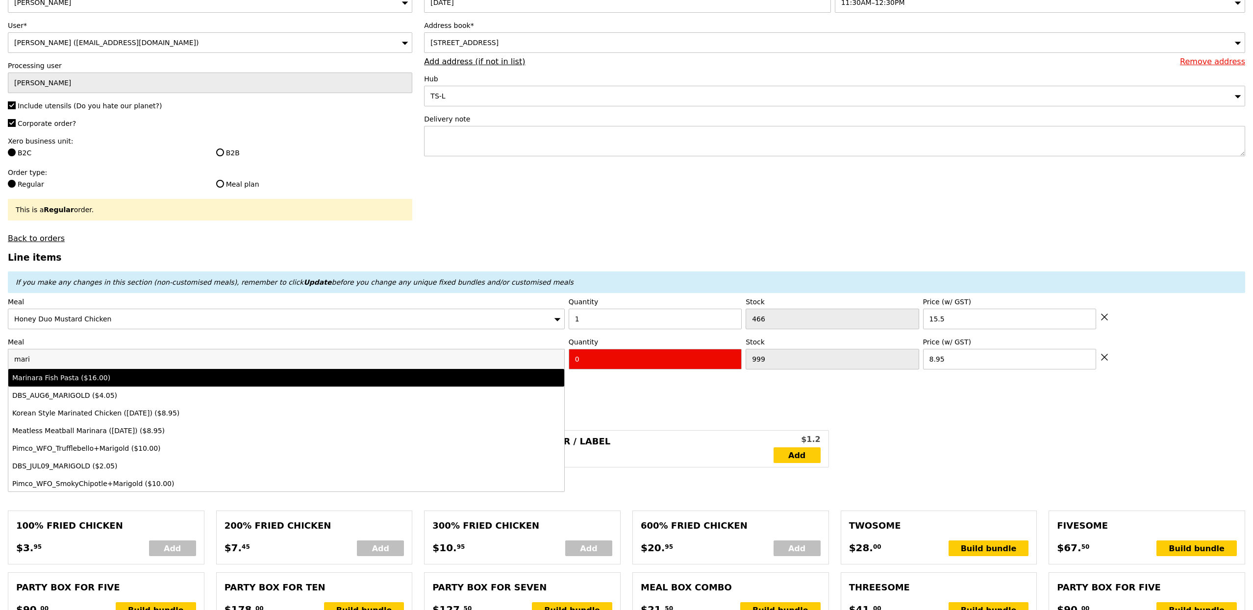
type input "mari"
click at [188, 383] on div "Marinara Fish Pasta ($16.00)" at bounding box center [217, 378] width 411 height 10
type input "Confirm anyway"
type input "483"
type input "16.0"
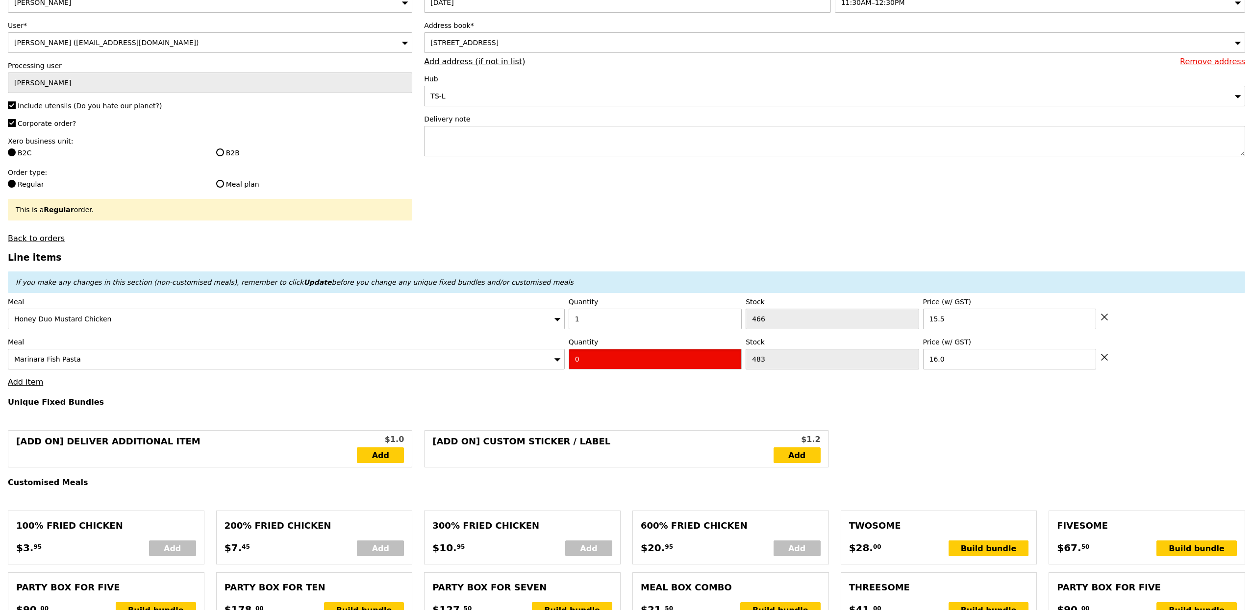
click at [583, 358] on input "0" at bounding box center [655, 359] width 173 height 21
type input "Confirm"
type input "1"
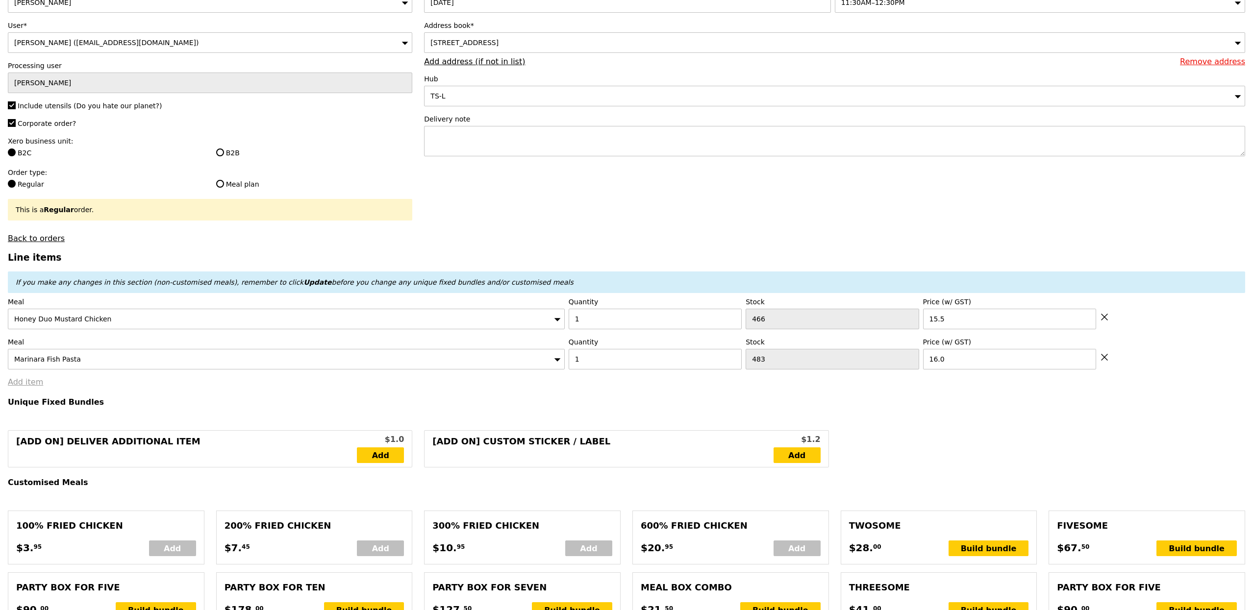
click at [37, 383] on link "Add item" at bounding box center [25, 381] width 35 height 9
type input "Loading..."
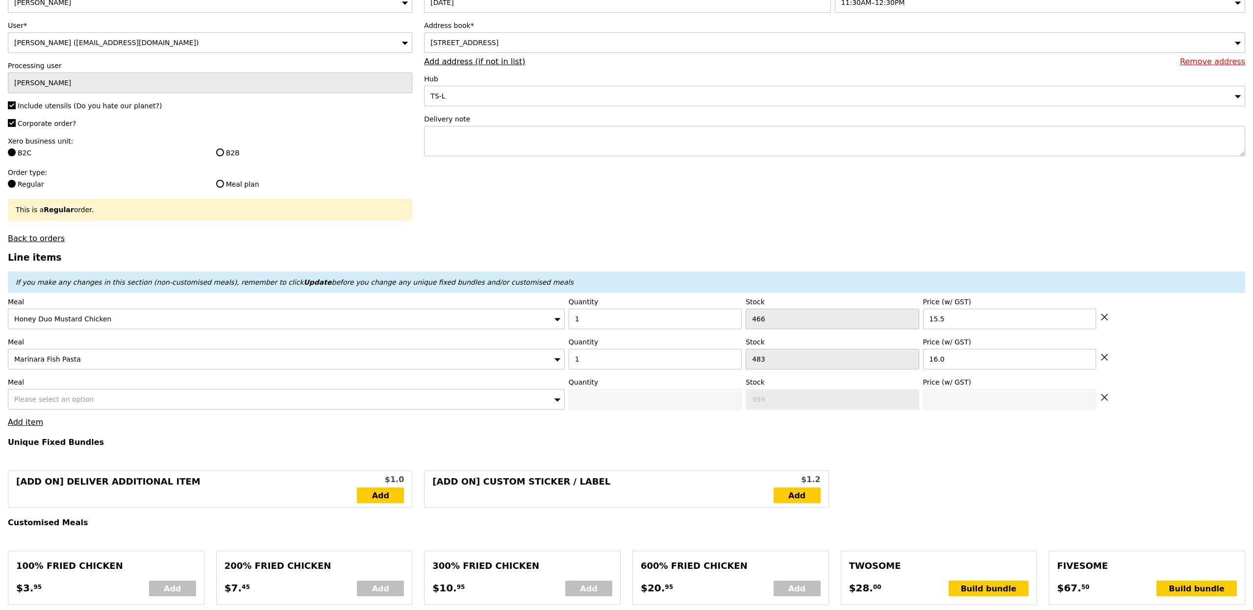
click at [93, 393] on div "Please select an option" at bounding box center [286, 399] width 557 height 21
type input "31.50"
type input "7.94"
type input "8.65"
type input "40.15"
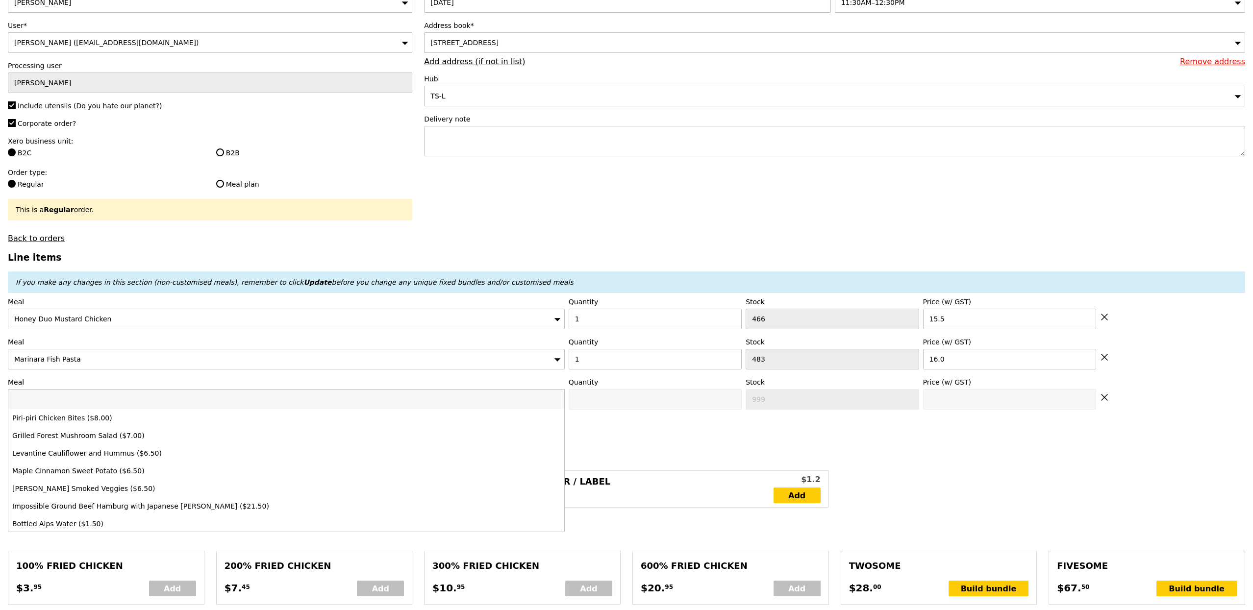
type input "Confirm"
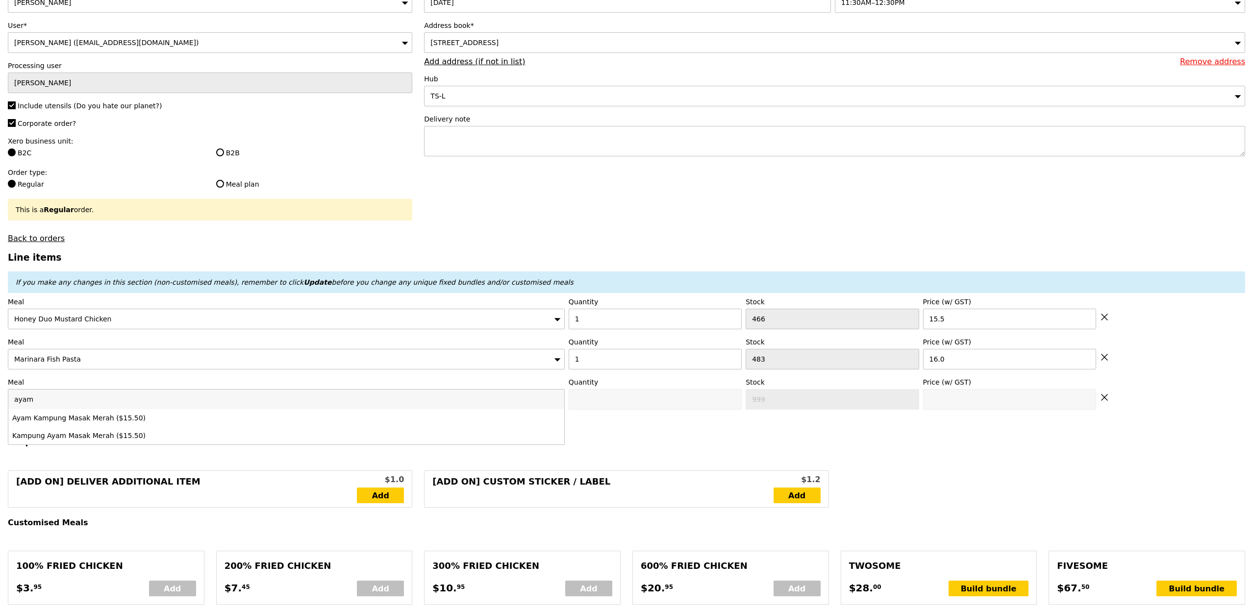
type input "ayam"
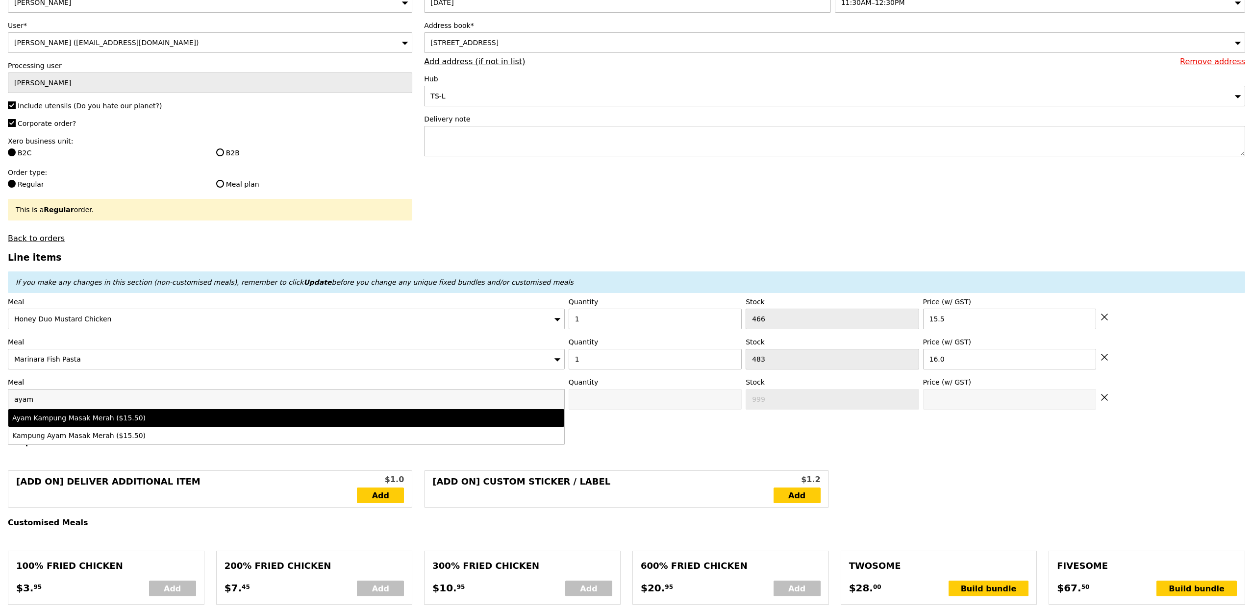
click at [123, 416] on li "Ayam Kampung Masak Merah ($15.50)" at bounding box center [286, 418] width 556 height 18
type input "Confirm anyway"
type input "0"
type input "463"
type input "15.5"
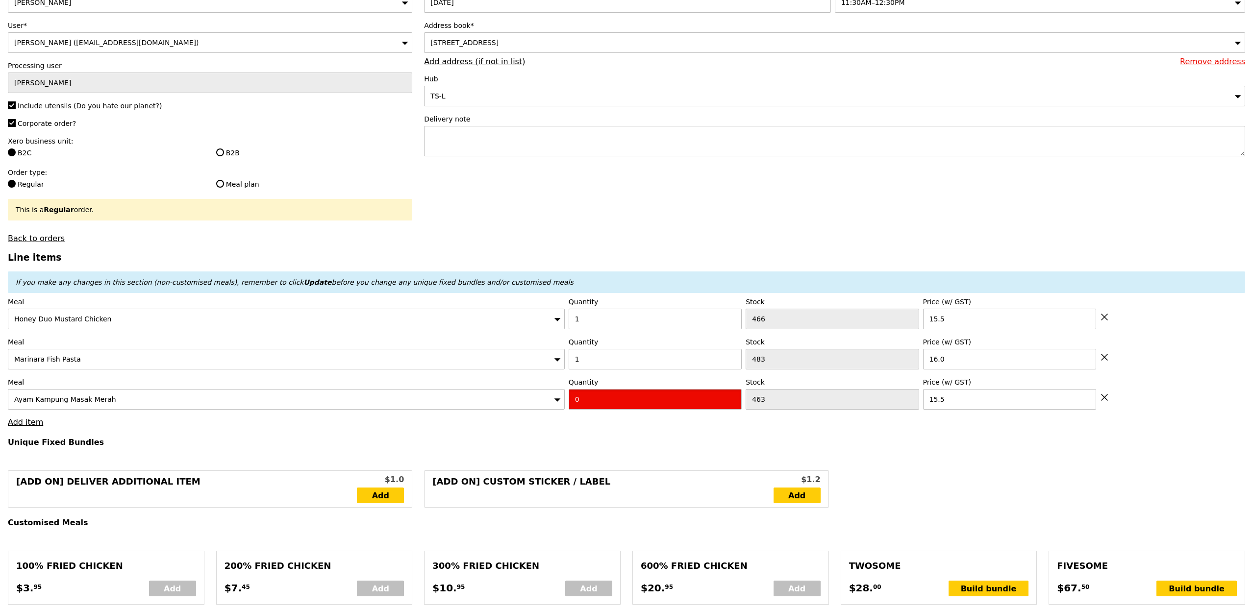
click at [603, 399] on input "0" at bounding box center [655, 399] width 173 height 21
type input "Confirm"
type input "1"
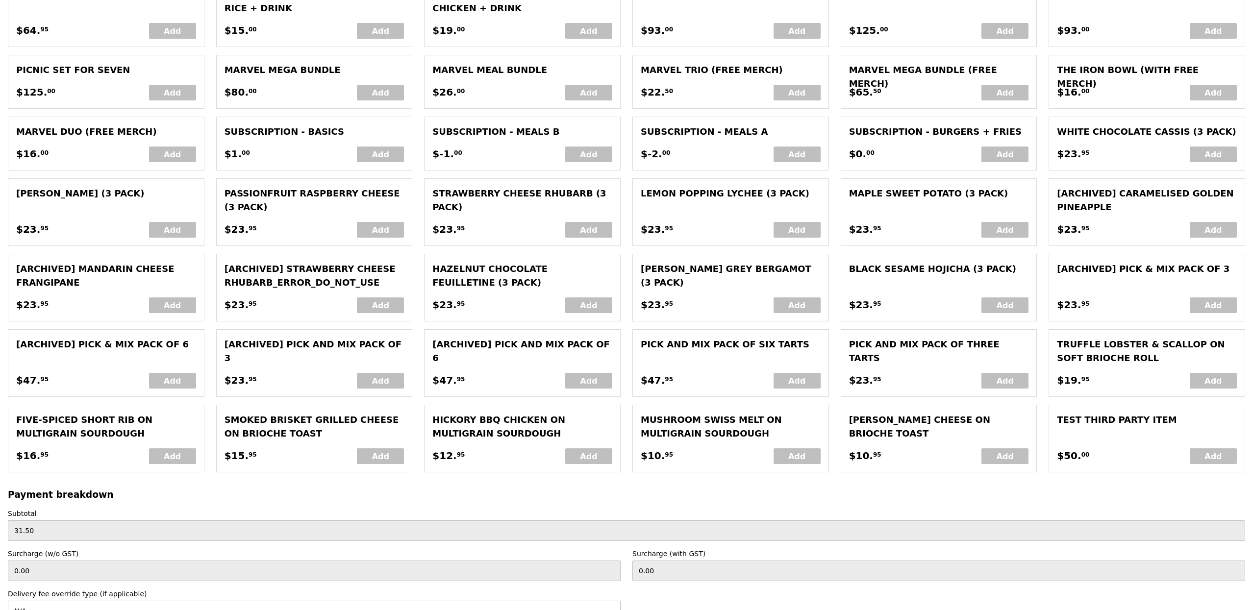
type input "Loading..."
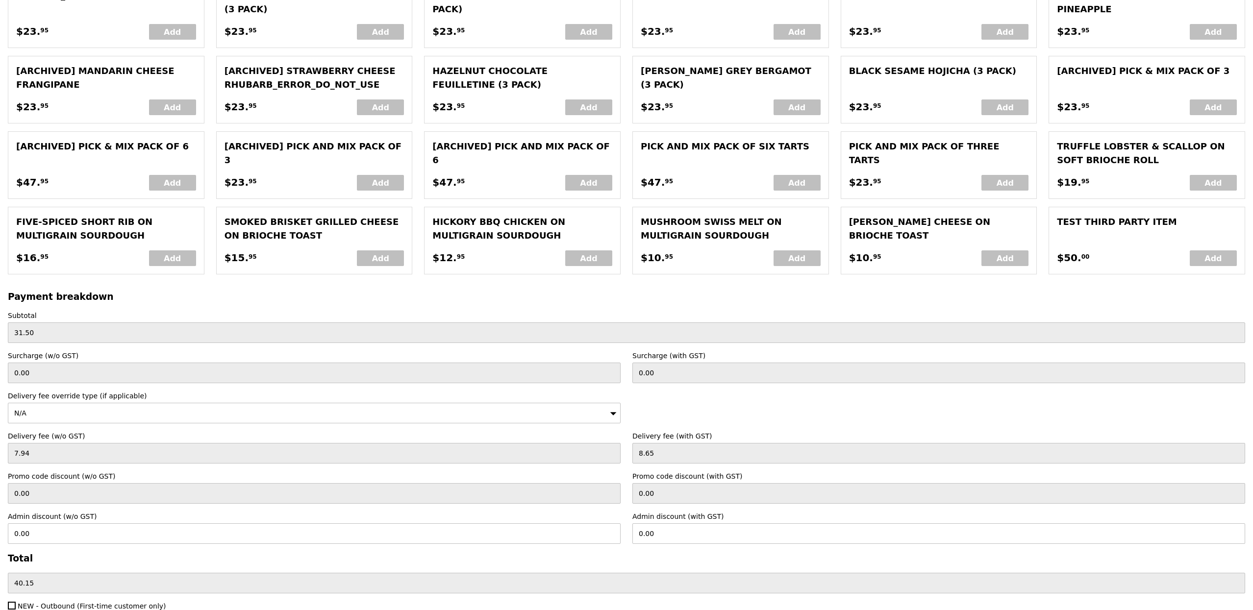
scroll to position [1942, 0]
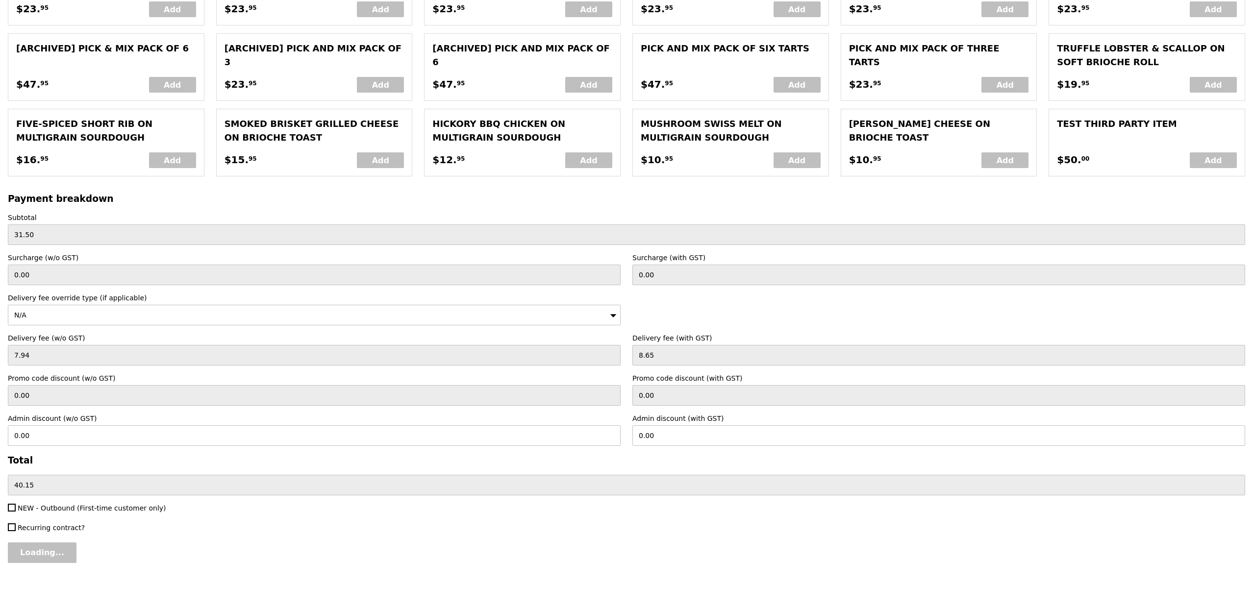
type input "47.00"
type input "6.51"
type input "7.10"
type input "54.10"
type input "Confirm"
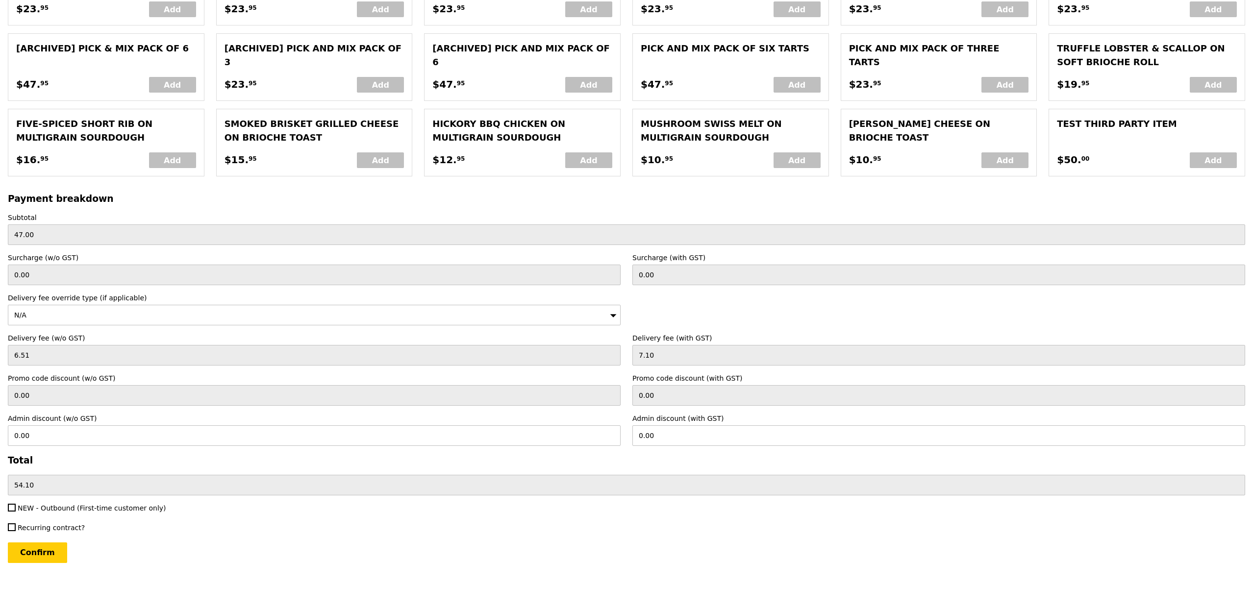
click at [75, 504] on span "NEW - Outbound (First-time customer only)" at bounding box center [92, 508] width 149 height 8
click at [16, 504] on input "NEW - Outbound (First-time customer only)" at bounding box center [12, 508] width 8 height 8
checkbox input "true"
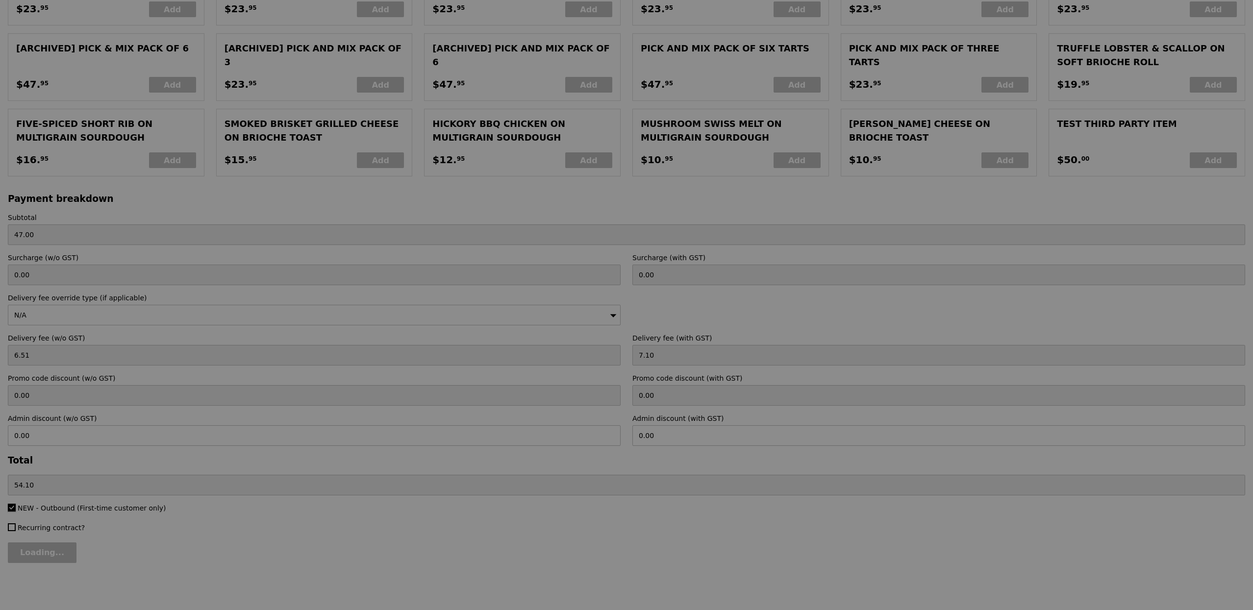
type input "Confirm"
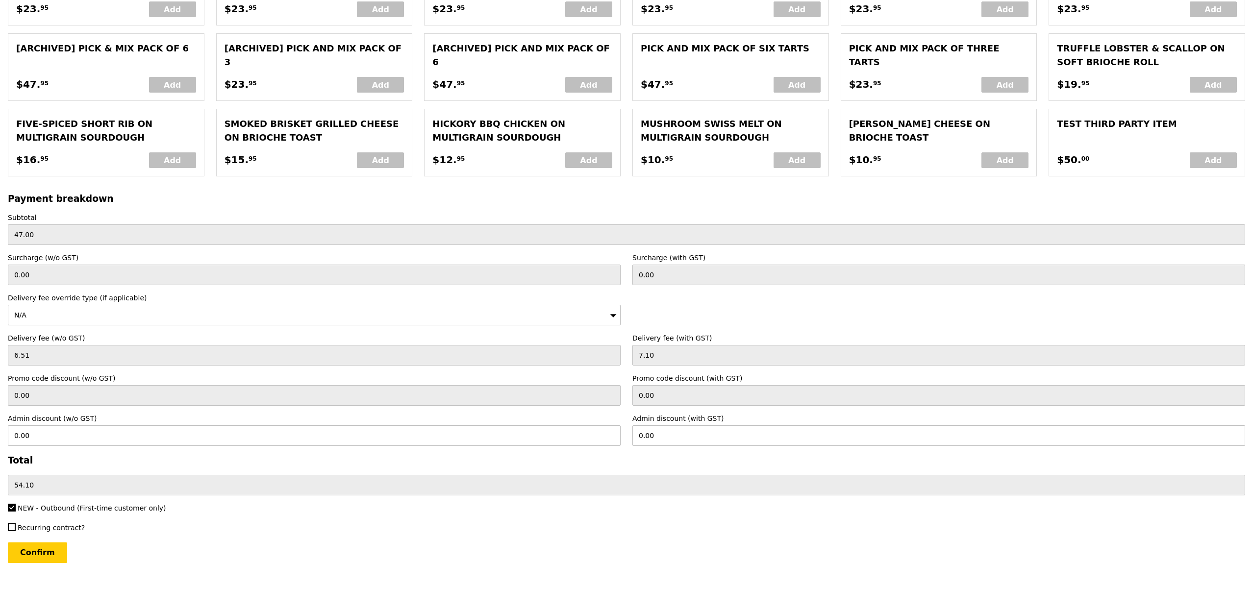
click at [69, 511] on span "NEW - Outbound (First-time customer only)" at bounding box center [92, 508] width 149 height 8
click at [16, 511] on input "NEW - Outbound (First-time customer only)" at bounding box center [12, 508] width 8 height 8
checkbox input "false"
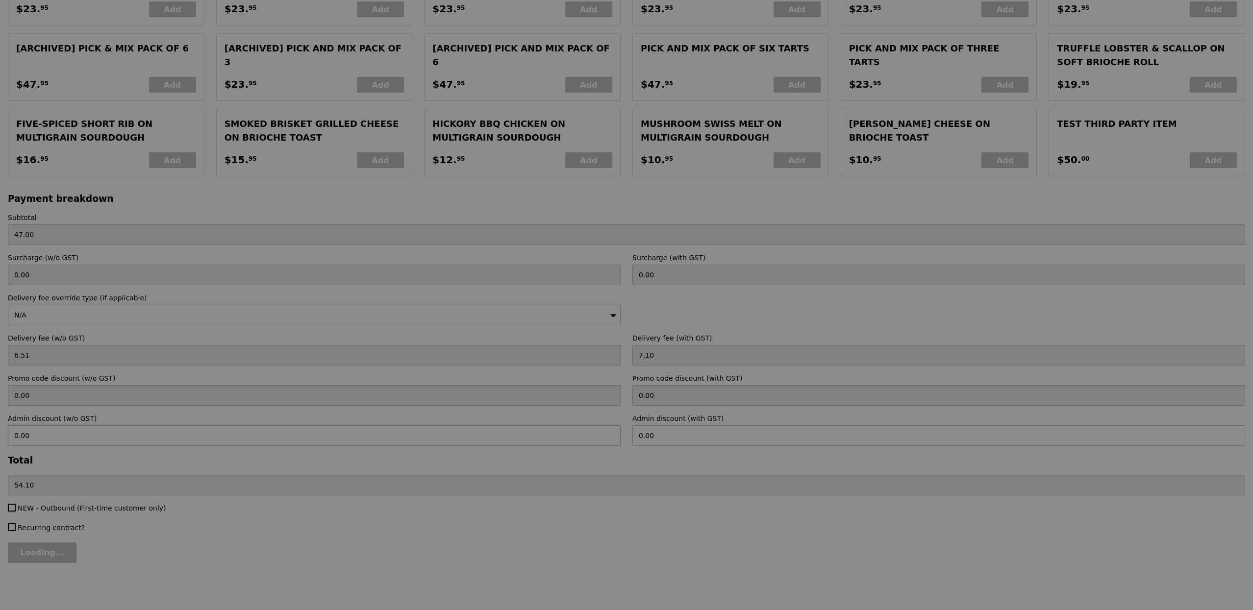
type input "Confirm"
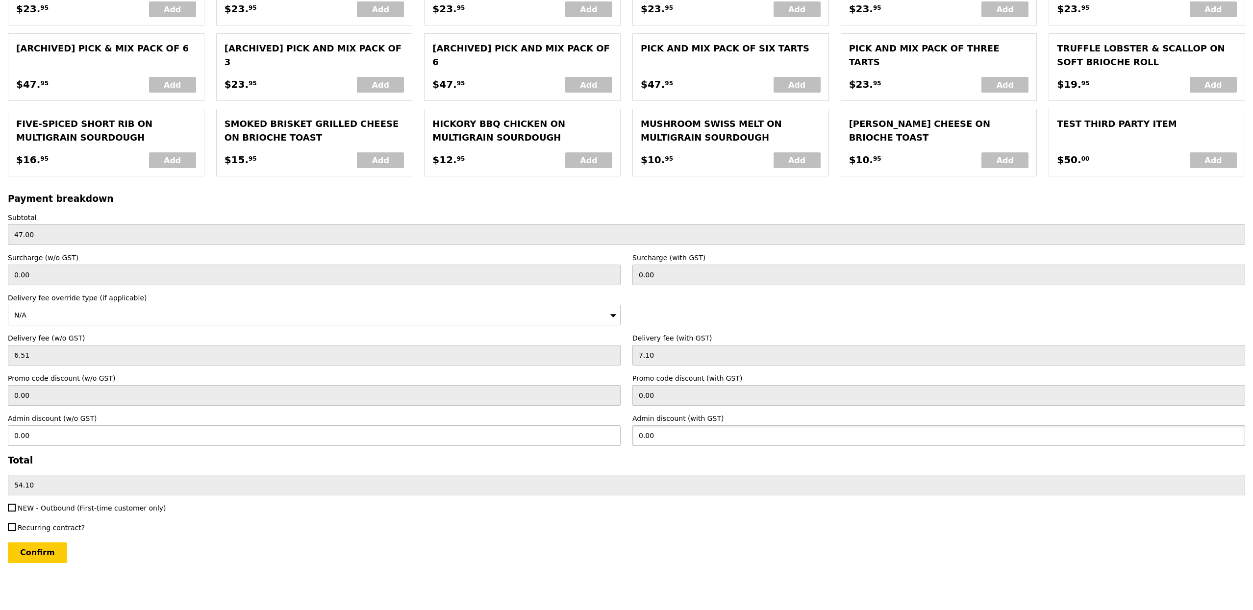
click at [737, 436] on input "0.00" at bounding box center [938, 435] width 613 height 21
type input "7.1"
type input "6.51"
type input "47.00"
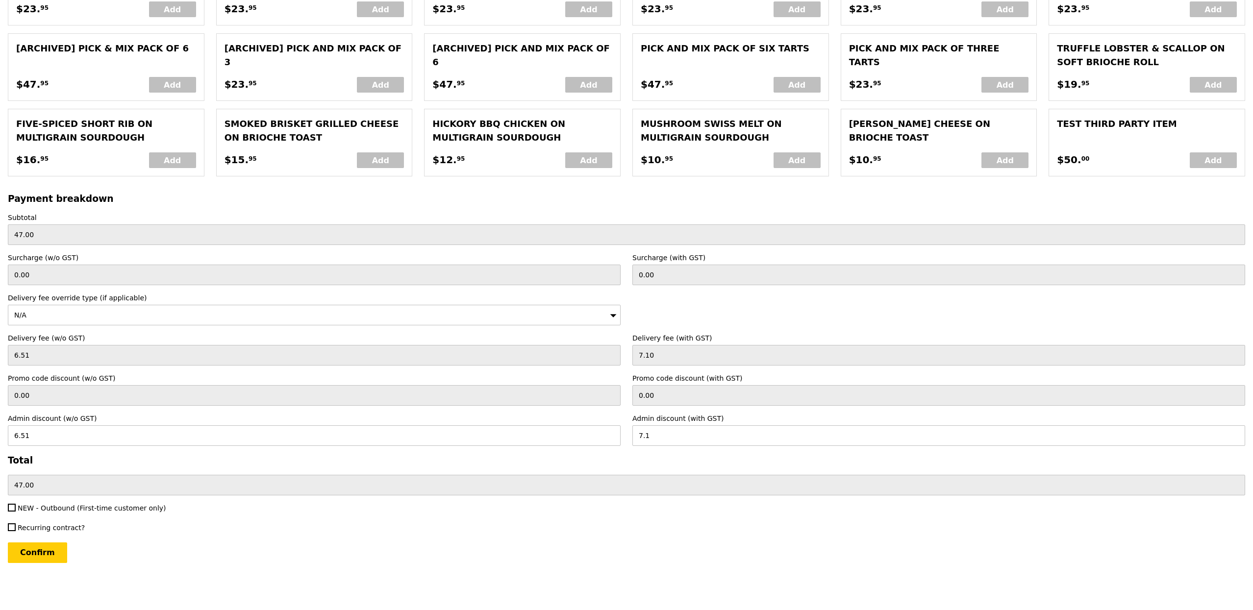
click at [656, 531] on div "Recurring contract?" at bounding box center [626, 529] width 1249 height 12
type input "Loading..."
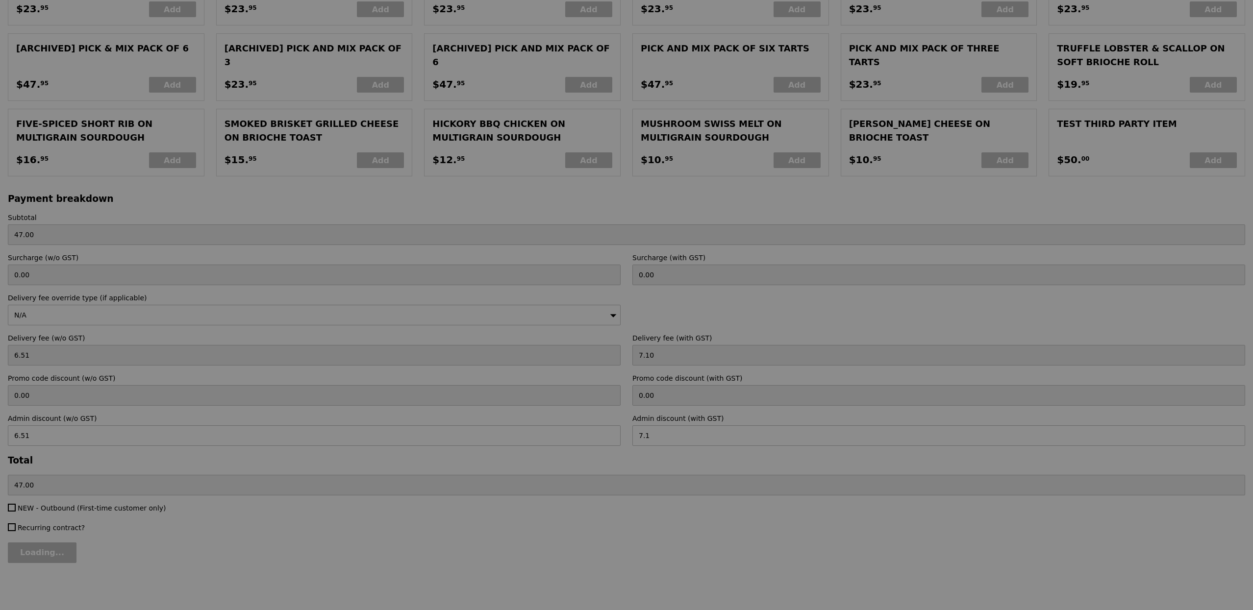
type input "7.10"
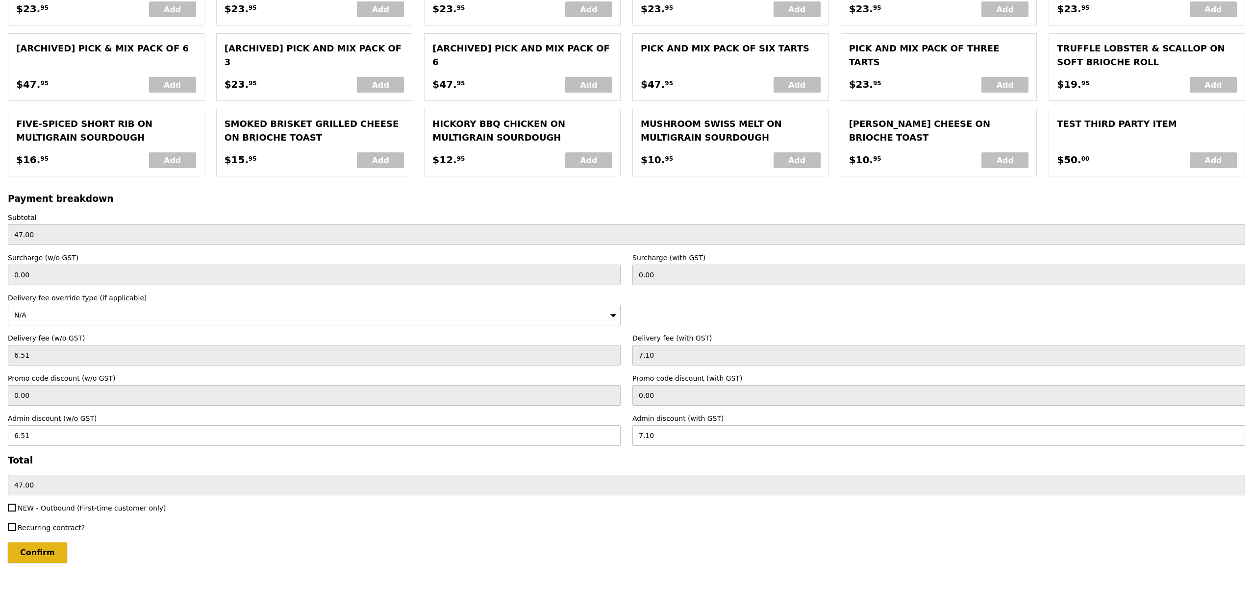
click at [45, 550] on input "Confirm" at bounding box center [37, 553] width 59 height 21
type input "Loading..."
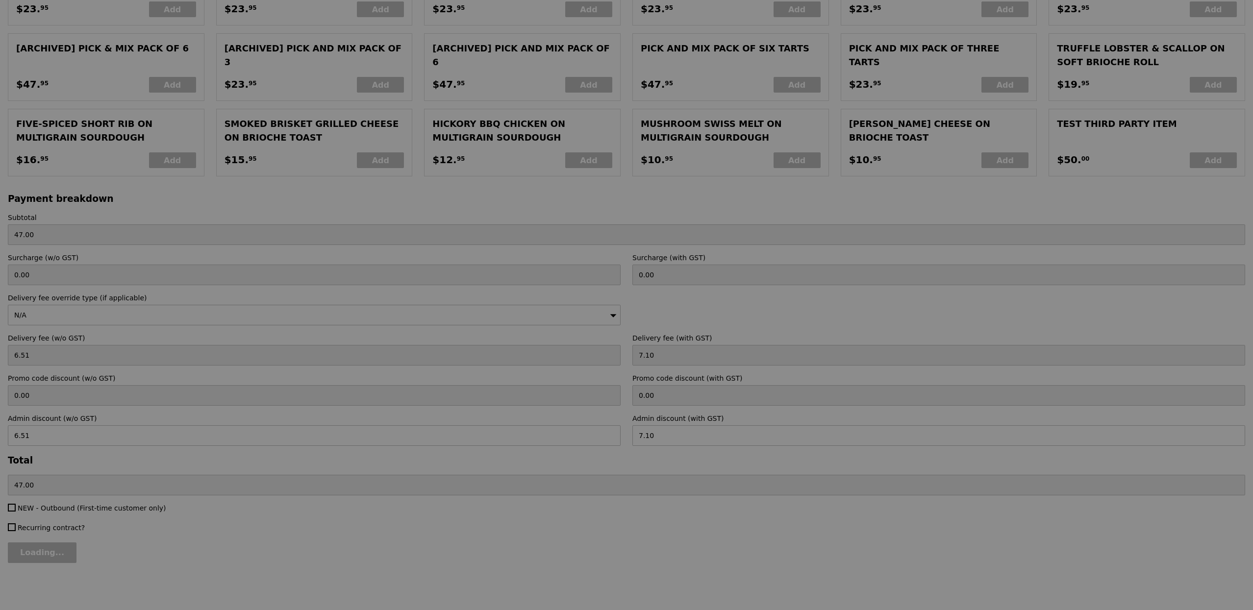
type input "1.79"
type input "1.95"
type input "48.95"
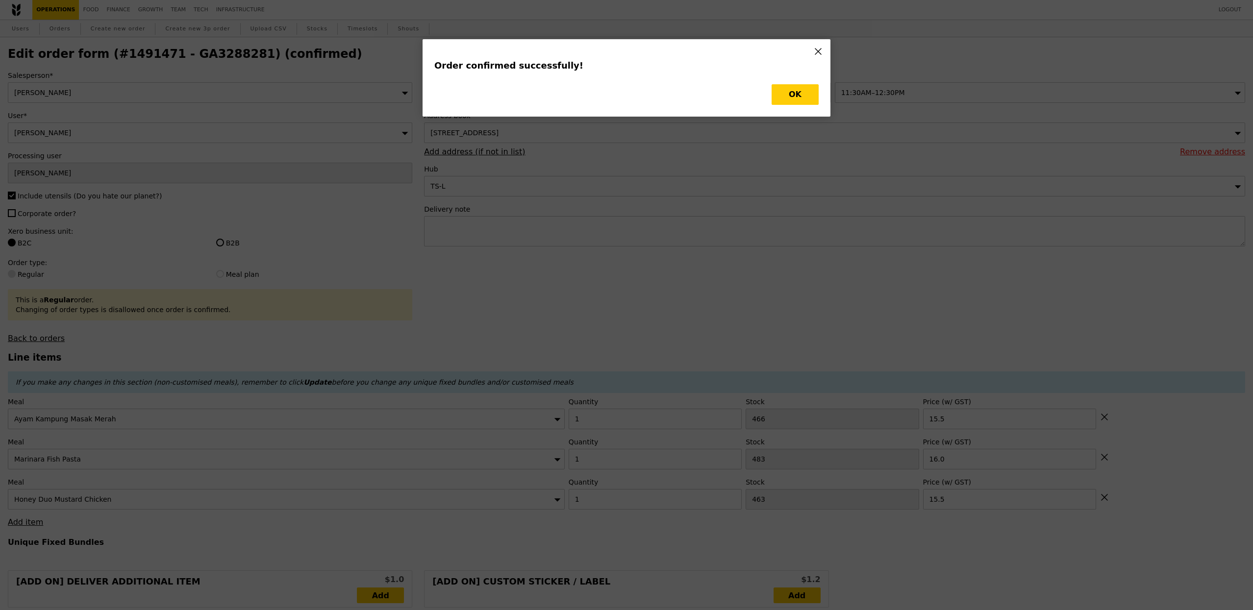
type input "Loading..."
checkbox input "false"
type input "463"
type input "15.50"
type input "16.00"
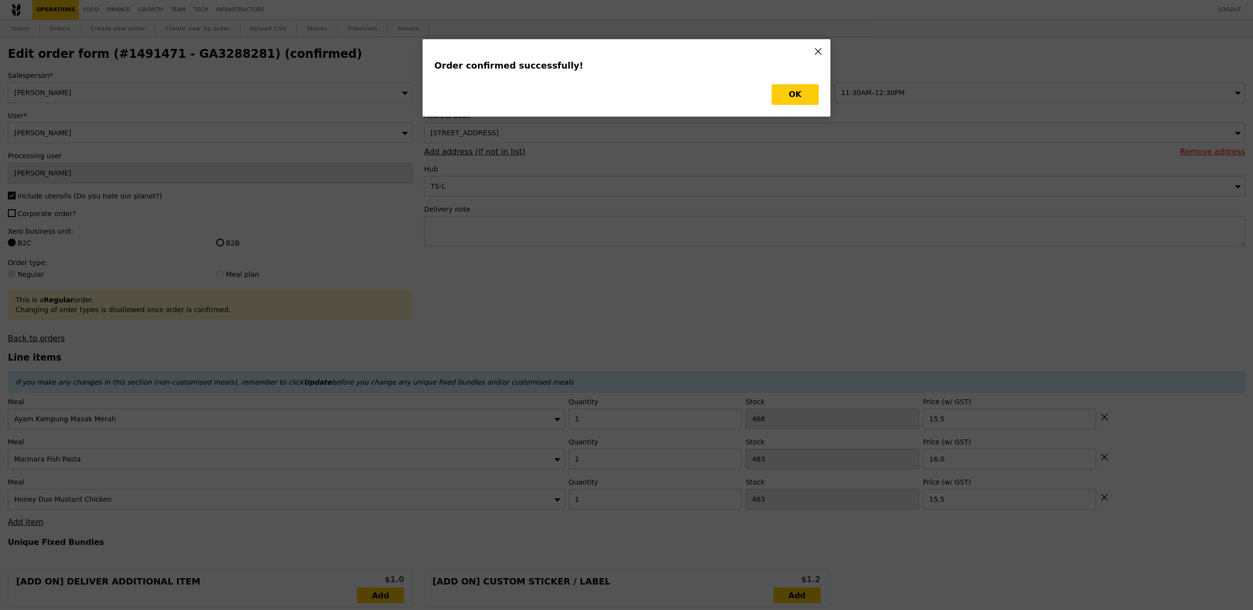
type input "466"
type input "15.50"
click at [777, 96] on button "OK" at bounding box center [795, 94] width 47 height 21
type input "462"
type input "482"
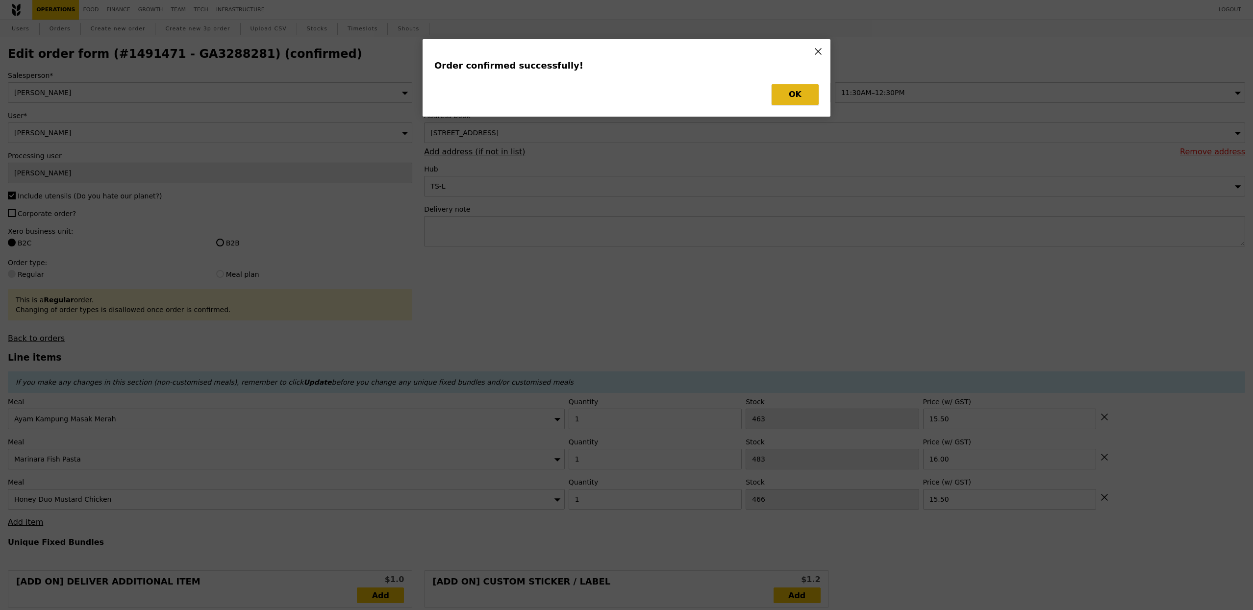
type input "465"
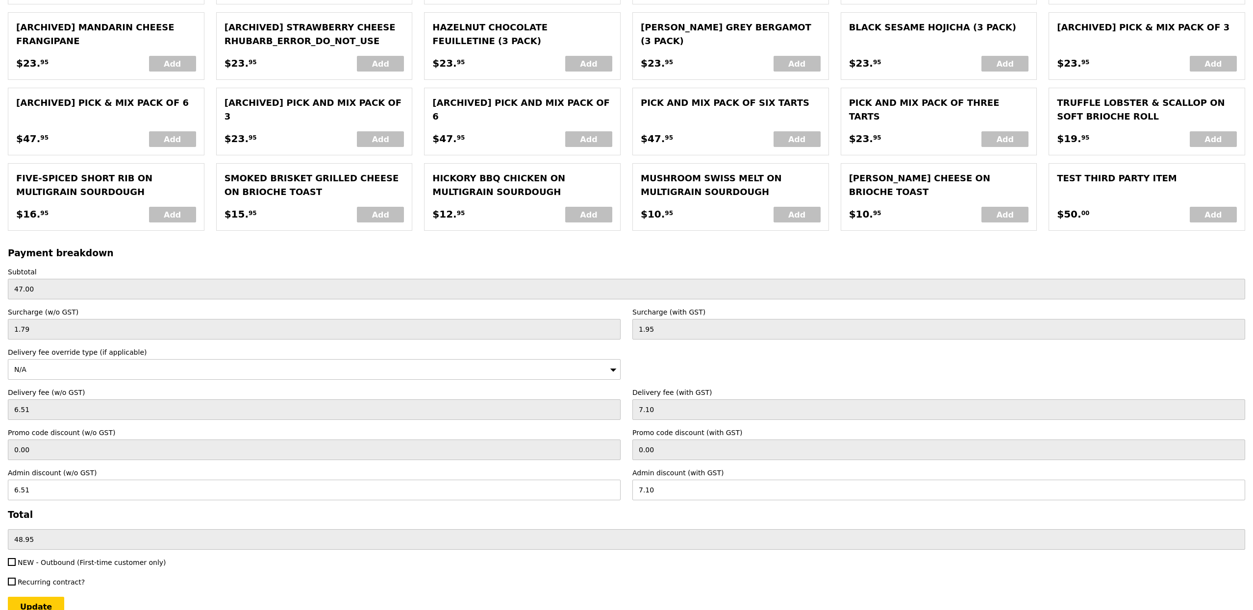
scroll to position [1951, 0]
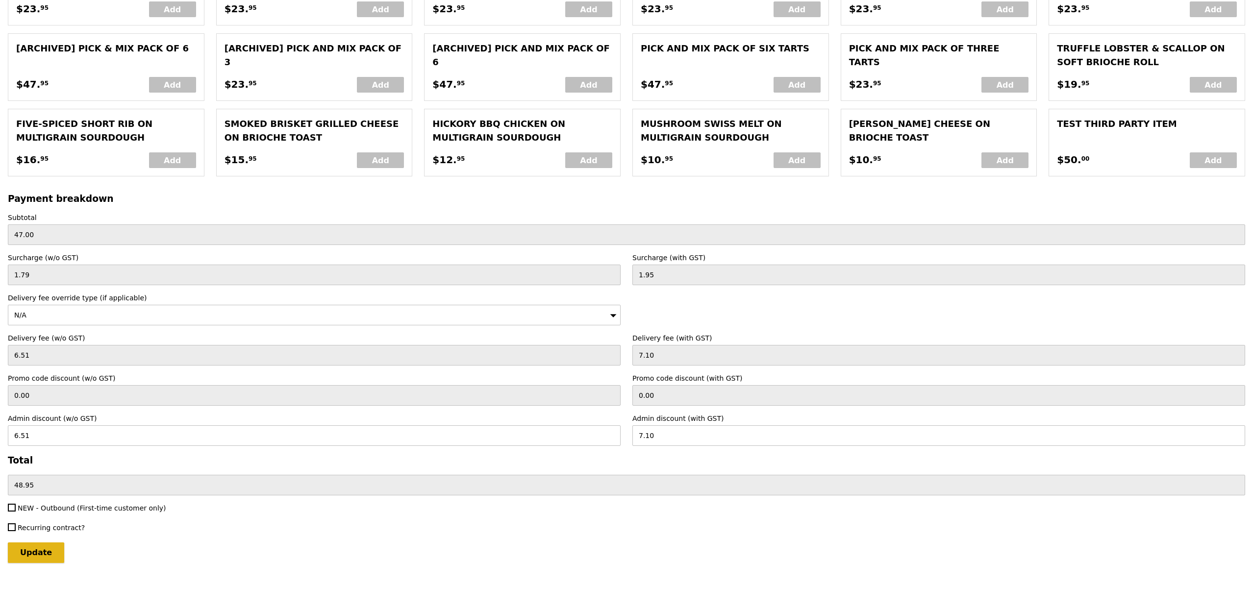
click at [39, 556] on input "Update" at bounding box center [36, 553] width 56 height 21
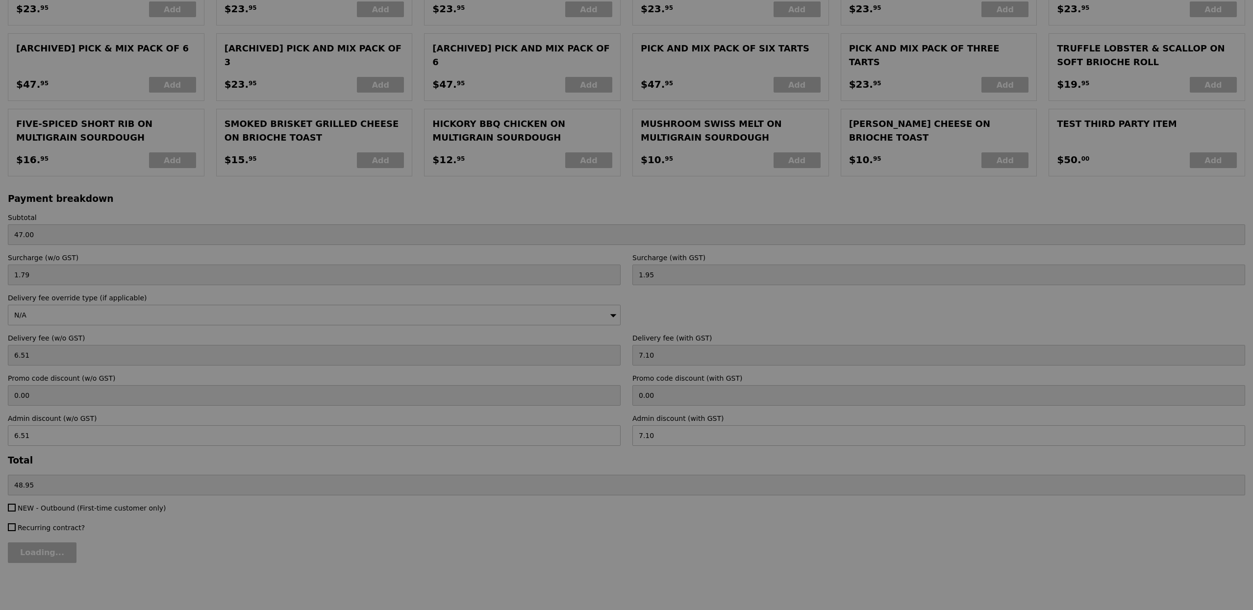
type input "Update"
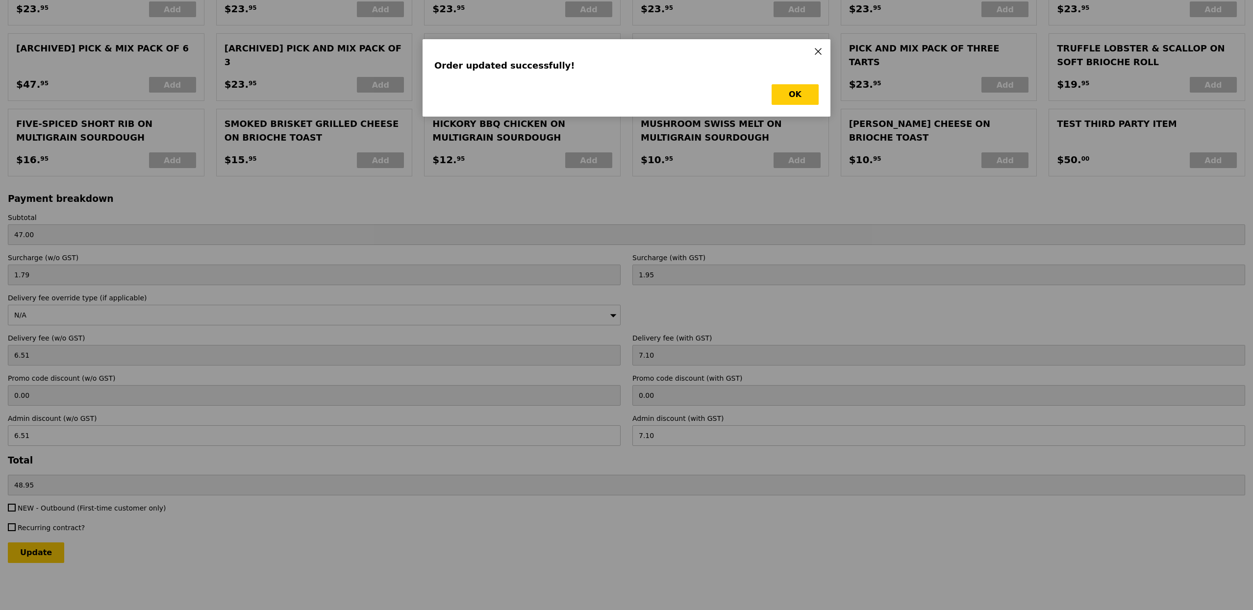
scroll to position [0, 0]
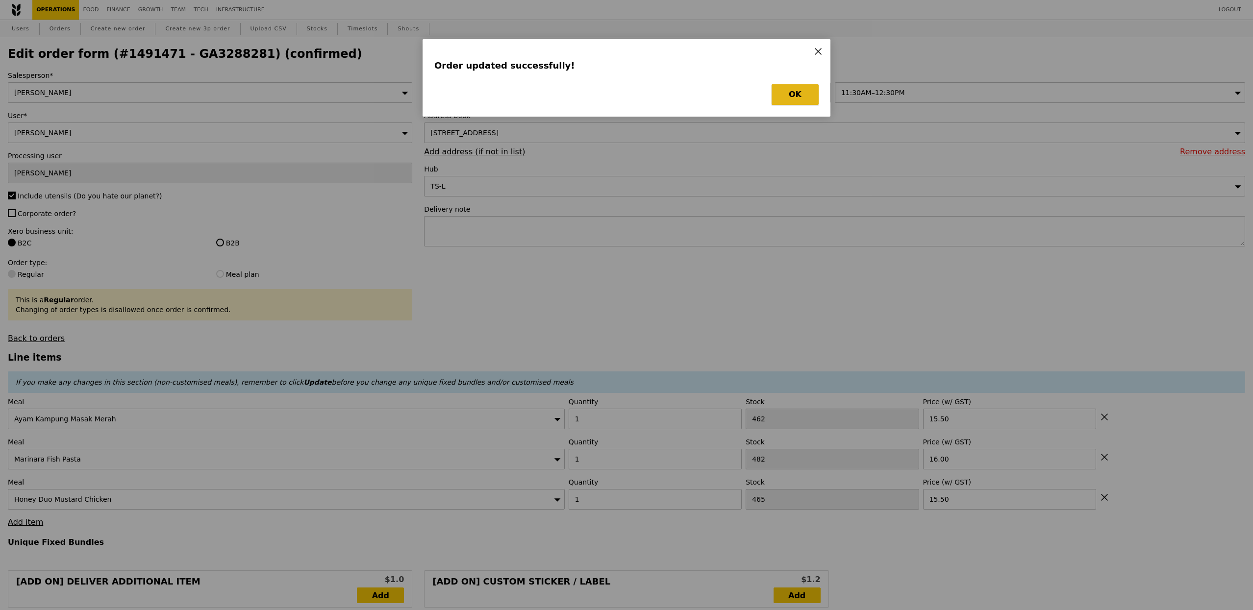
click at [784, 84] on button "OK" at bounding box center [795, 94] width 47 height 21
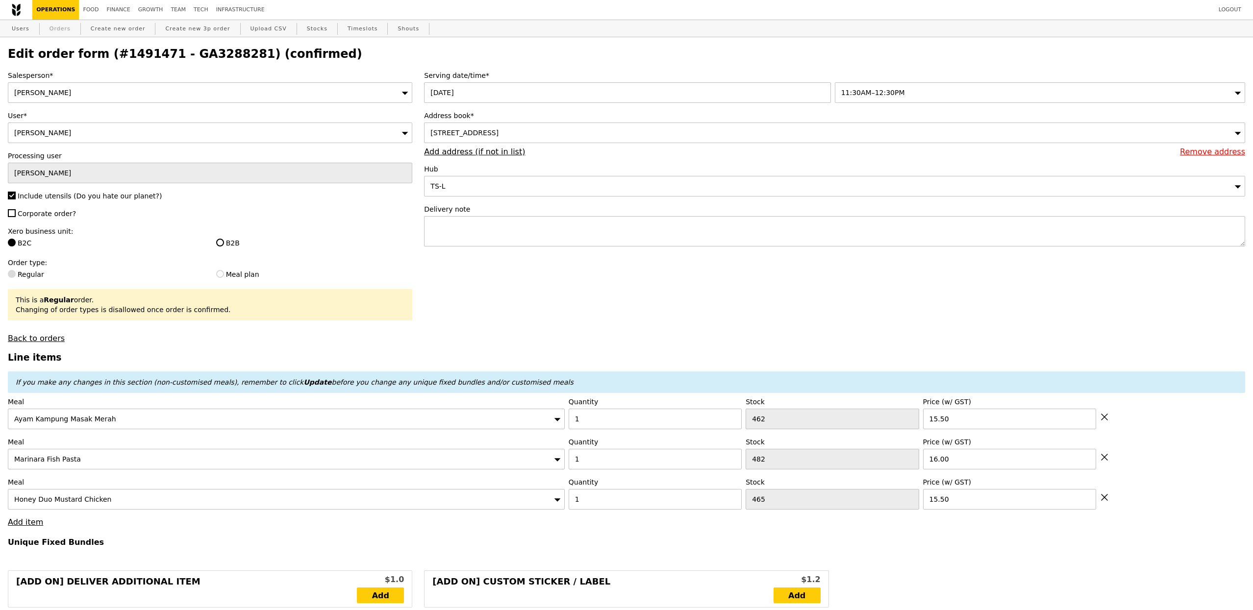
click at [48, 27] on link "Orders" at bounding box center [60, 29] width 29 height 18
select select "100"
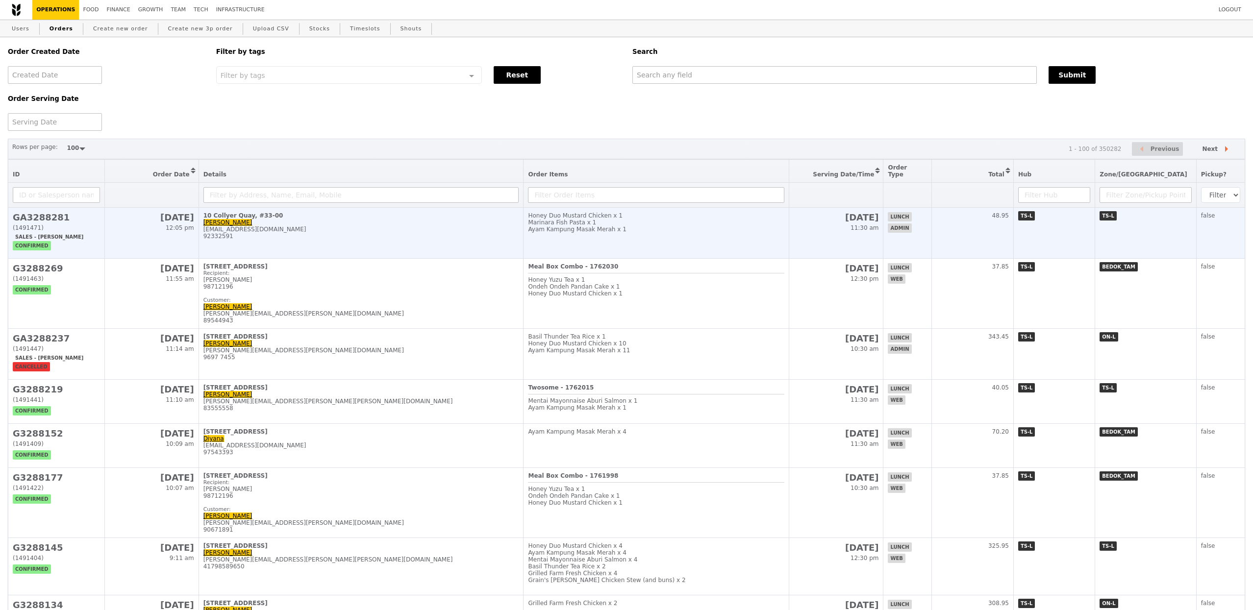
click at [282, 243] on td "10 Collyer Quay, #33-00 [PERSON_NAME] [PERSON_NAME][EMAIL_ADDRESS][DOMAIN_NAME]…" at bounding box center [361, 233] width 325 height 51
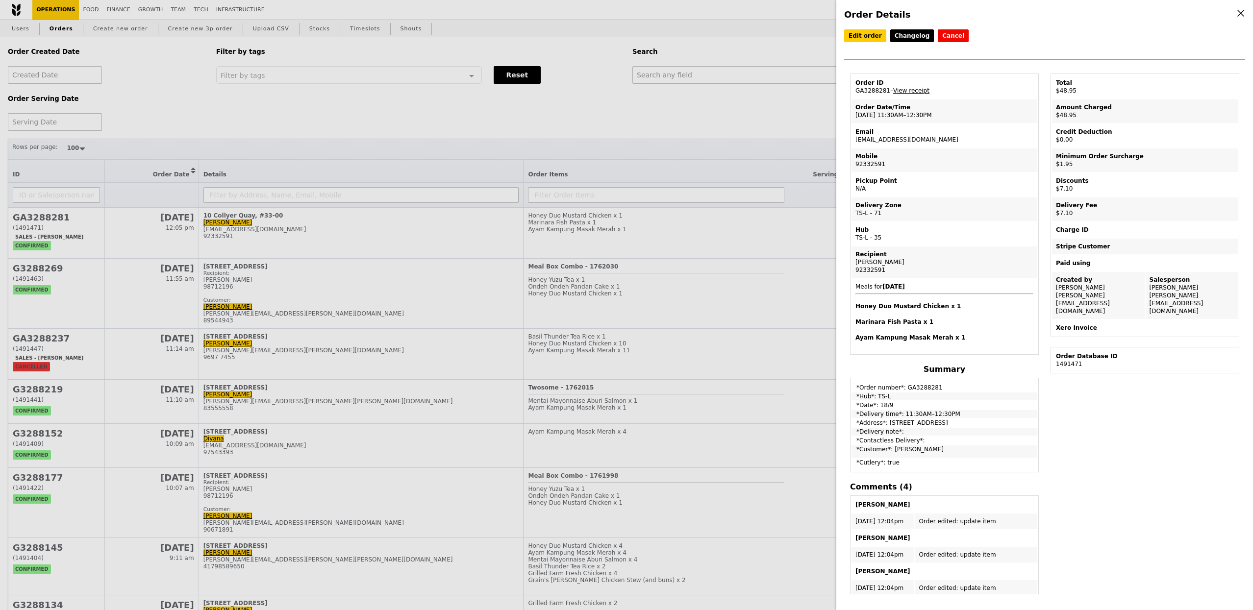
click at [915, 100] on table "Order ID GA3288281 – View receipt Order Date/Time [DATE] 11:30AM–12:30PM Email …" at bounding box center [944, 214] width 189 height 281
click at [914, 99] on td "Order ID GA3288281 – View receipt" at bounding box center [944, 87] width 186 height 24
click at [914, 97] on td "Order ID GA3288281 – View receipt" at bounding box center [944, 87] width 186 height 24
click at [914, 94] on link "View receipt" at bounding box center [911, 90] width 36 height 7
click at [232, 153] on div "Order Details Edit order Changelog Cancel Order ID GA3288281 – View receipt Ord…" at bounding box center [626, 305] width 1253 height 610
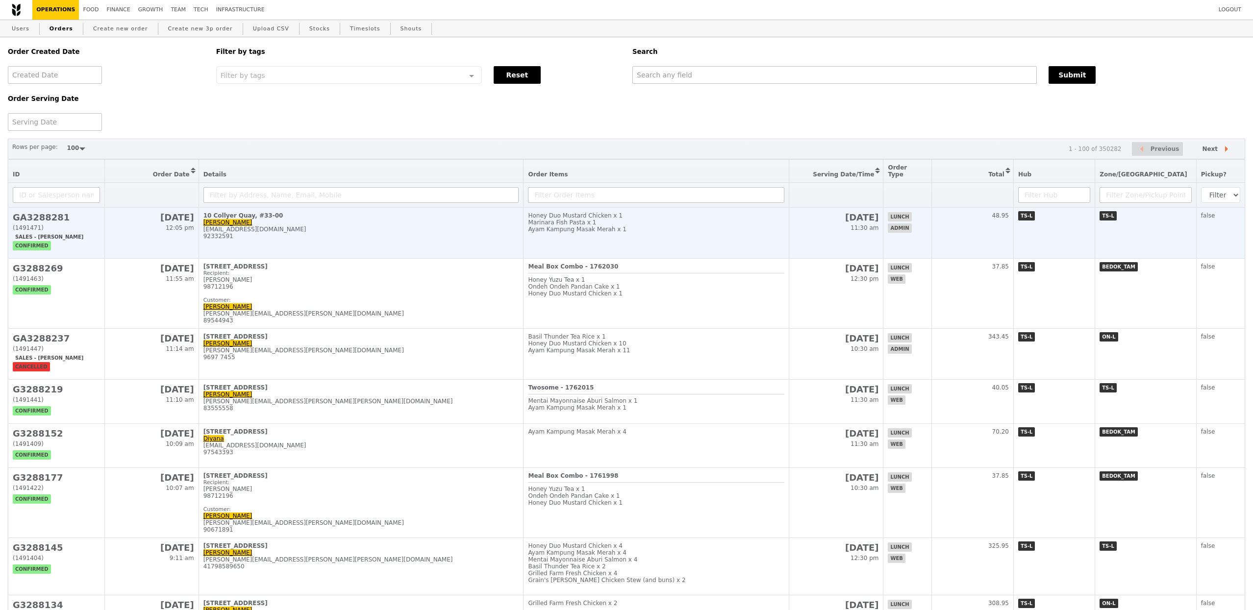
click at [159, 216] on h2 "[DATE]" at bounding box center [151, 217] width 85 height 10
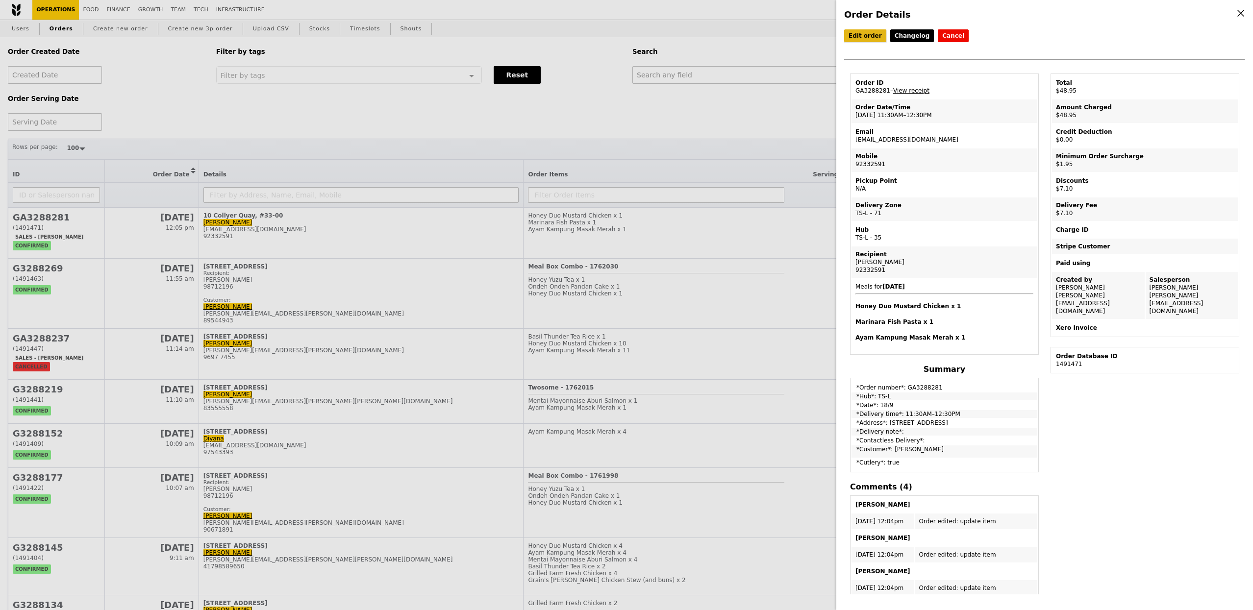
click at [871, 41] on link "Edit order" at bounding box center [865, 35] width 42 height 13
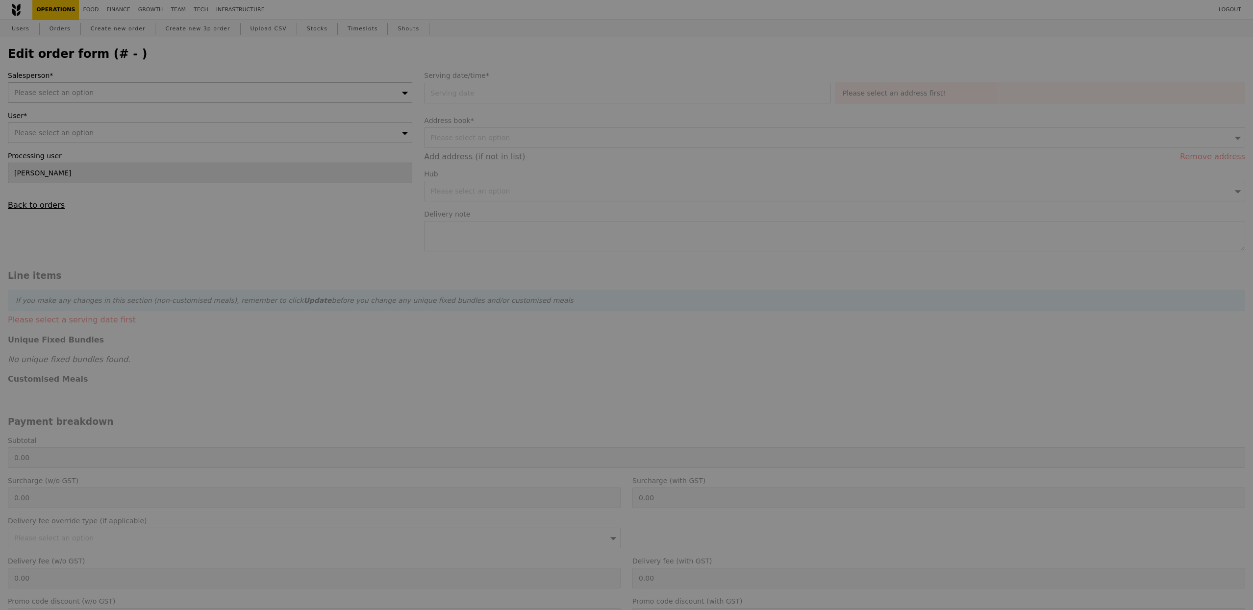
type input "[DATE]"
type input "47.00"
type input "1.79"
type input "1.95"
type input "6.51"
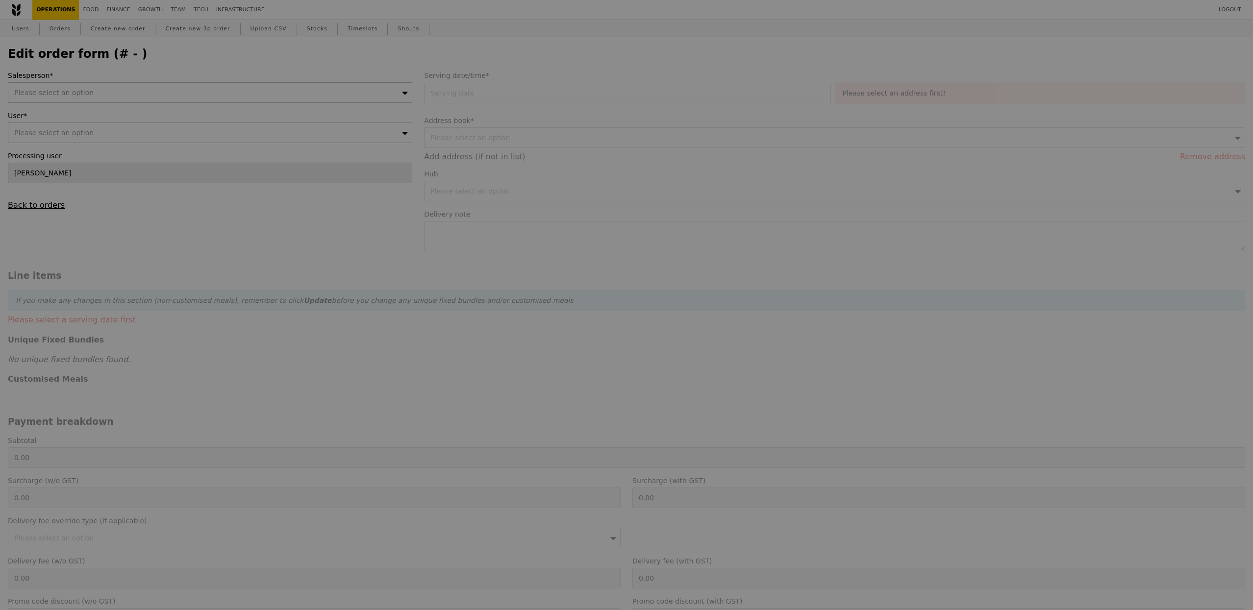
type input "7.10"
type input "6.51"
type input "7.10"
type input "48.95"
type input "Loading..."
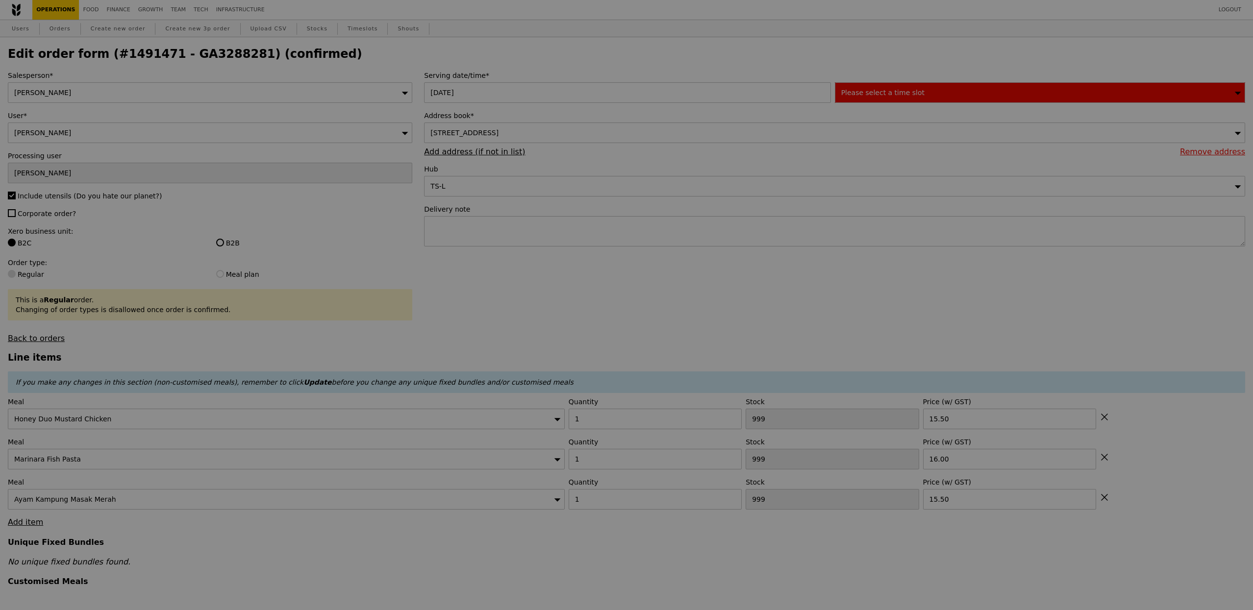
type input "465"
type input "482"
type input "462"
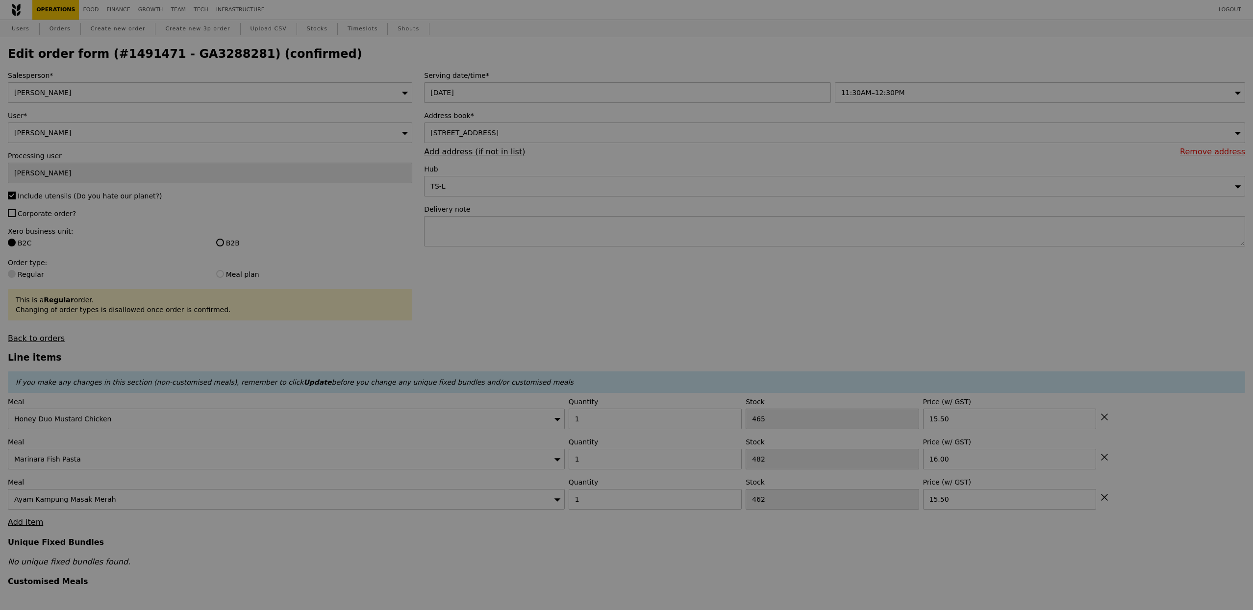
type input "Update"
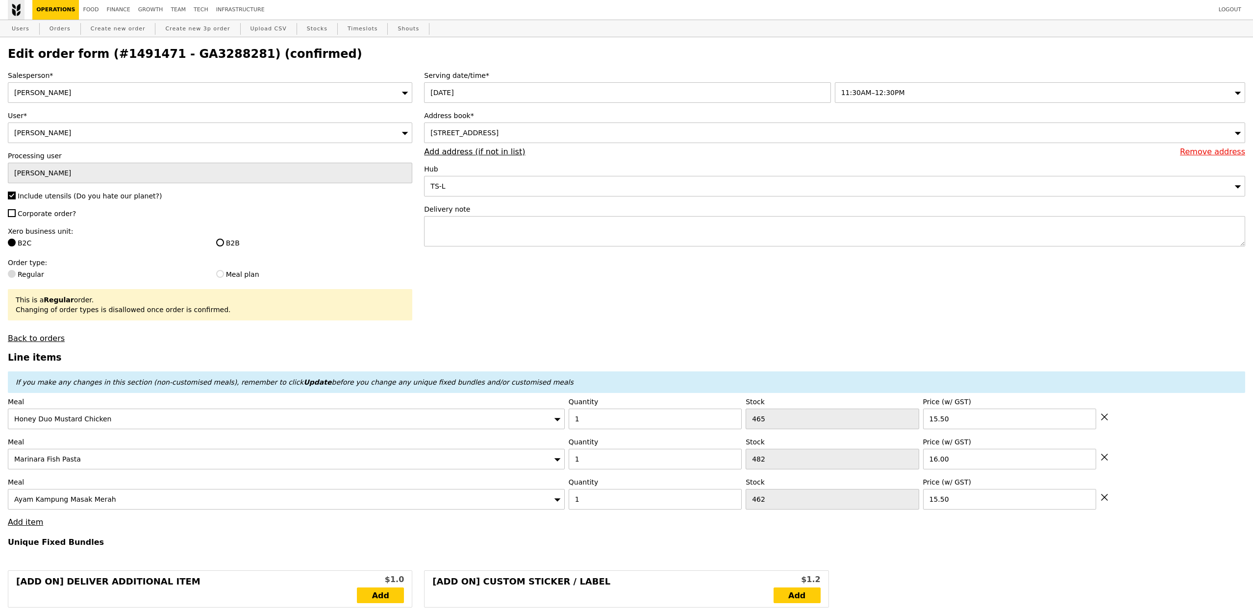
click at [15, 9] on img at bounding box center [16, 9] width 9 height 13
select select "100"
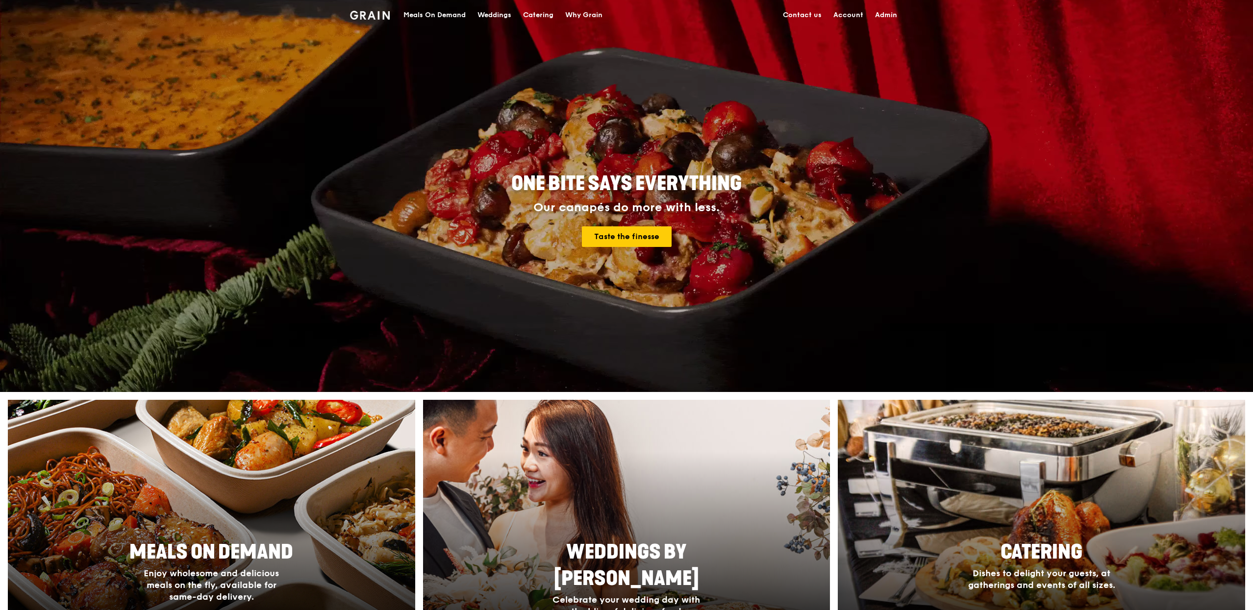
click at [426, 9] on div "Meals On Demand" at bounding box center [434, 14] width 62 height 29
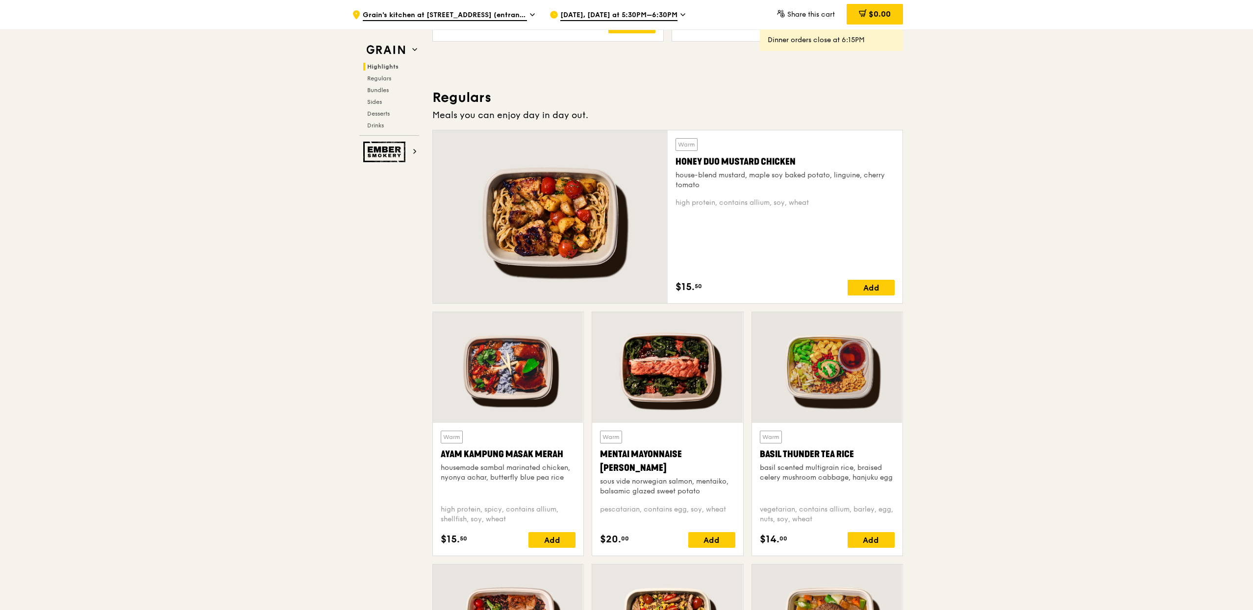
scroll to position [802, 0]
